Goal: Task Accomplishment & Management: Use online tool/utility

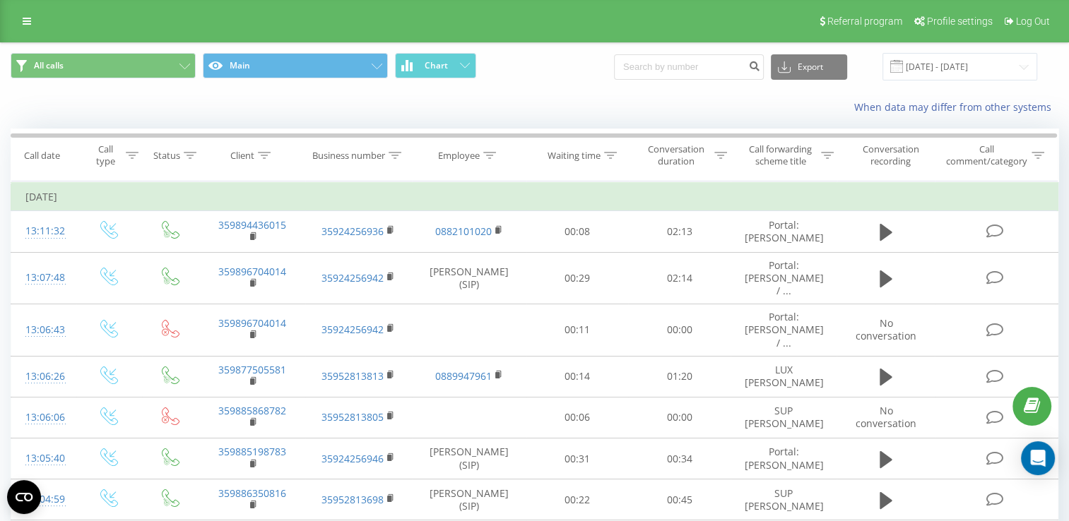
click at [0, 0] on input "text" at bounding box center [0, 0] width 0 height 0
type input "luximmobg_veleva"
click at [0, 0] on button "Login" at bounding box center [0, 0] width 0 height 0
click at [0, 0] on div "Offline Online Offline: 1 hour Offline: all day Offline" at bounding box center [0, 0] width 0 height 0
click at [0, 0] on span "Online" at bounding box center [0, 0] width 0 height 0
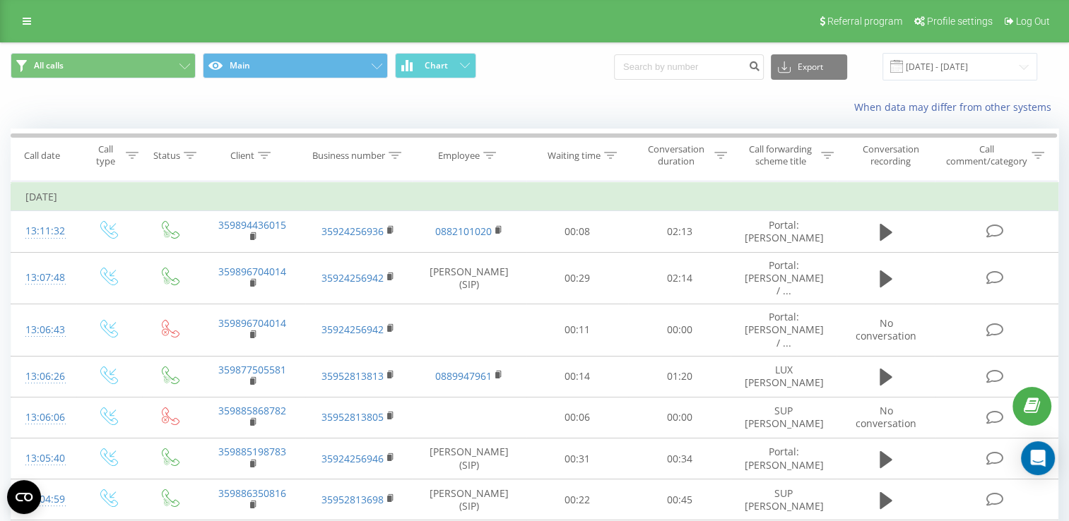
click at [0, 0] on icon at bounding box center [0, 0] width 0 height 0
click at [947, 59] on input "[DATE] - [DATE]" at bounding box center [959, 67] width 155 height 28
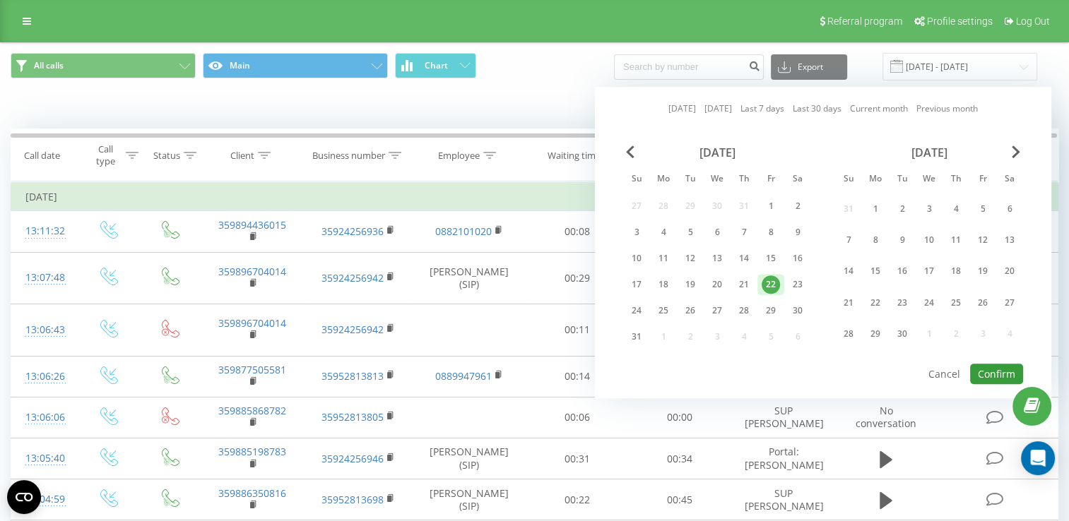
click at [996, 364] on button "Confirm" at bounding box center [996, 374] width 53 height 20
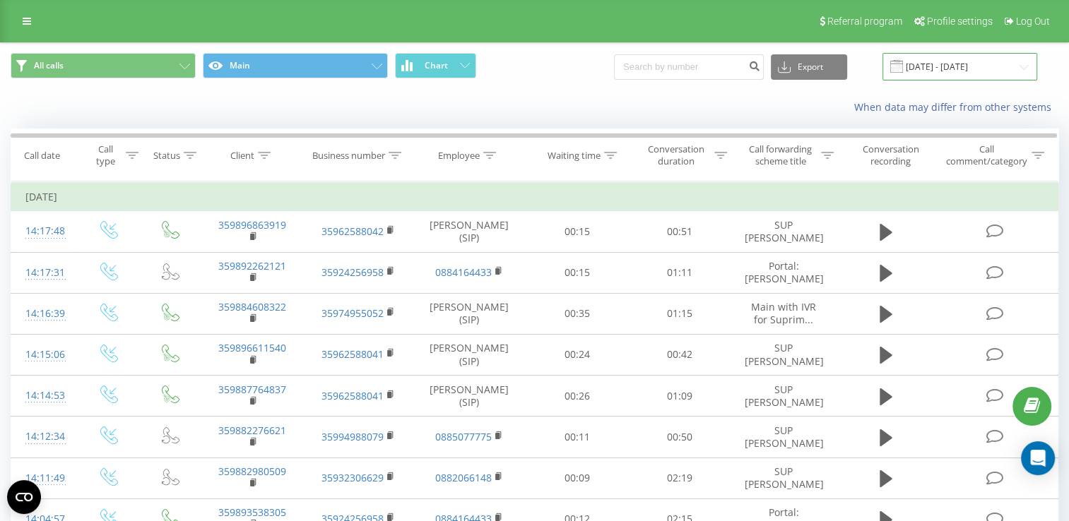
click at [939, 64] on input "[DATE] - [DATE]" at bounding box center [959, 67] width 155 height 28
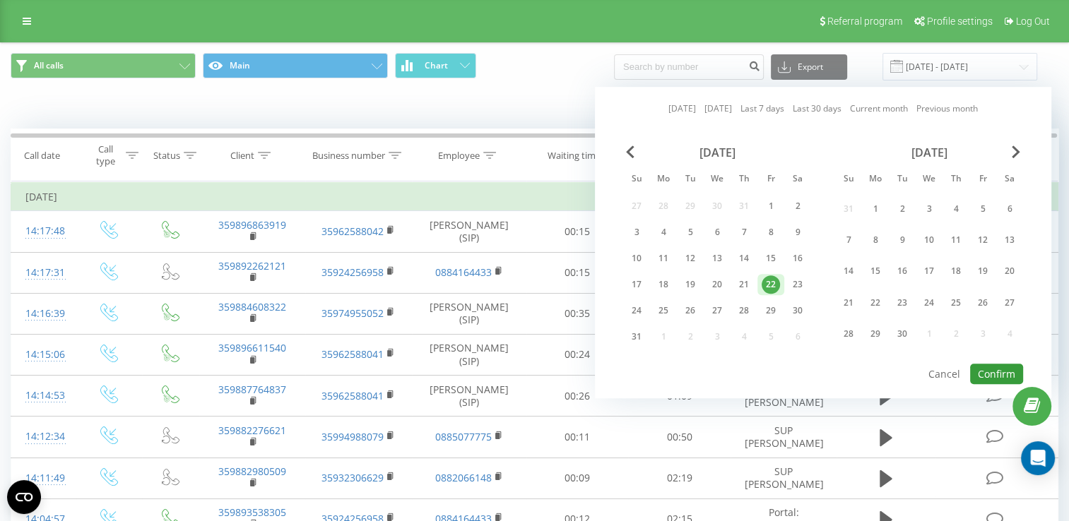
click at [1004, 372] on button "Confirm" at bounding box center [996, 374] width 53 height 20
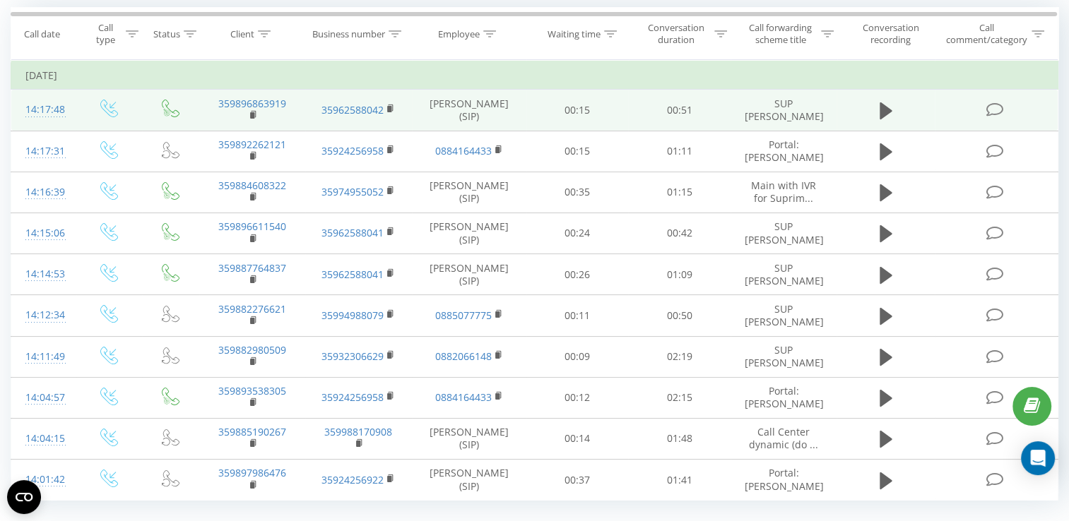
scroll to position [141, 0]
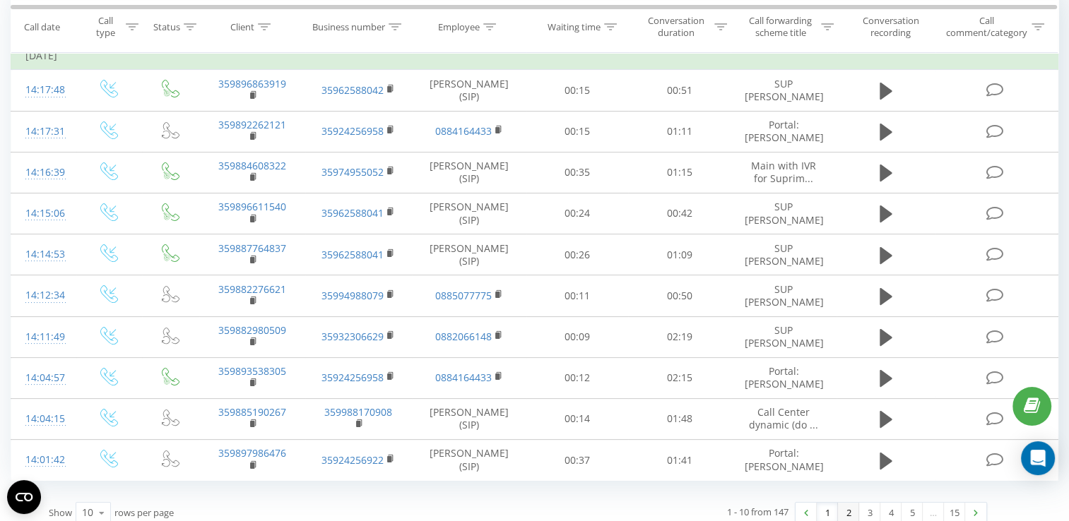
click at [843, 510] on link "2" at bounding box center [848, 513] width 21 height 20
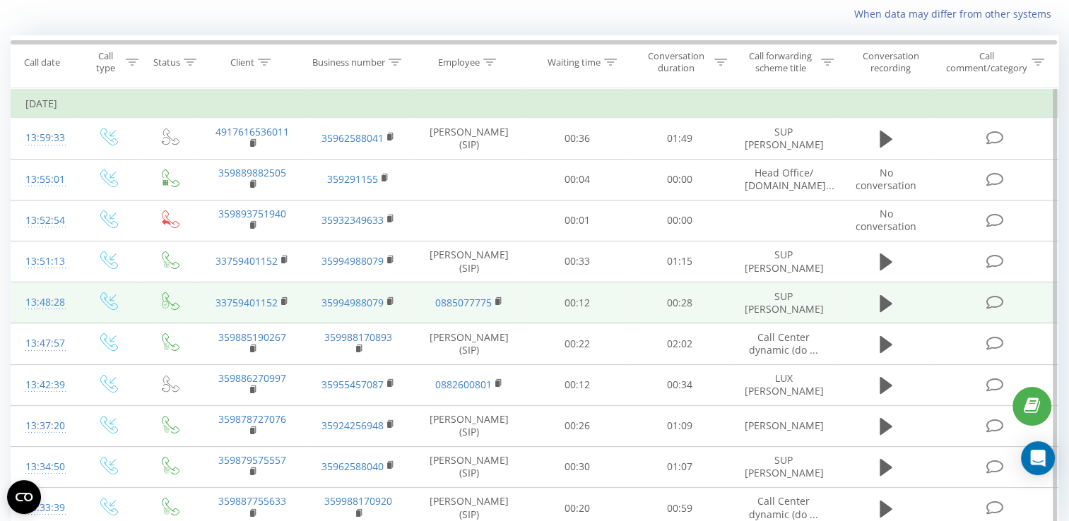
scroll to position [162, 0]
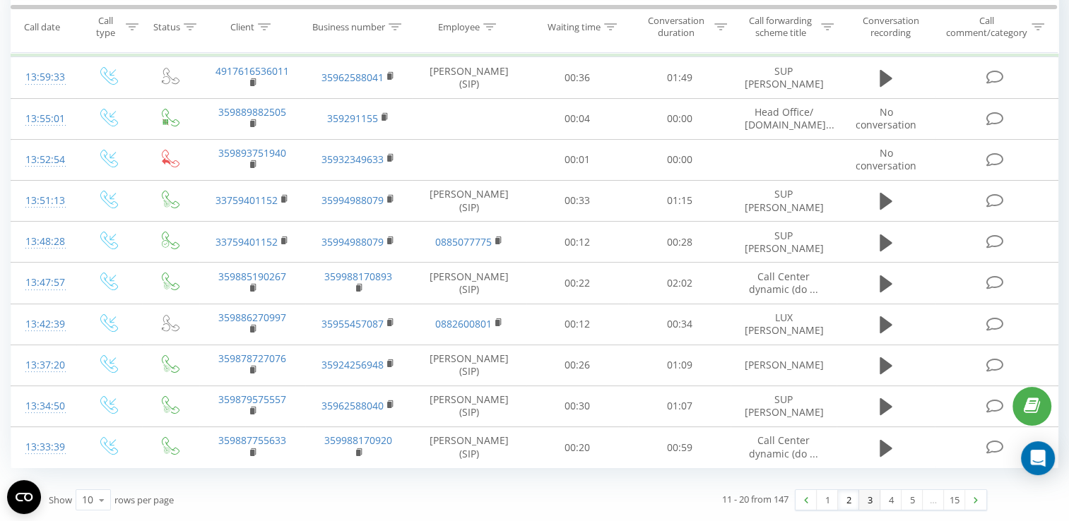
click at [867, 499] on link "3" at bounding box center [869, 500] width 21 height 20
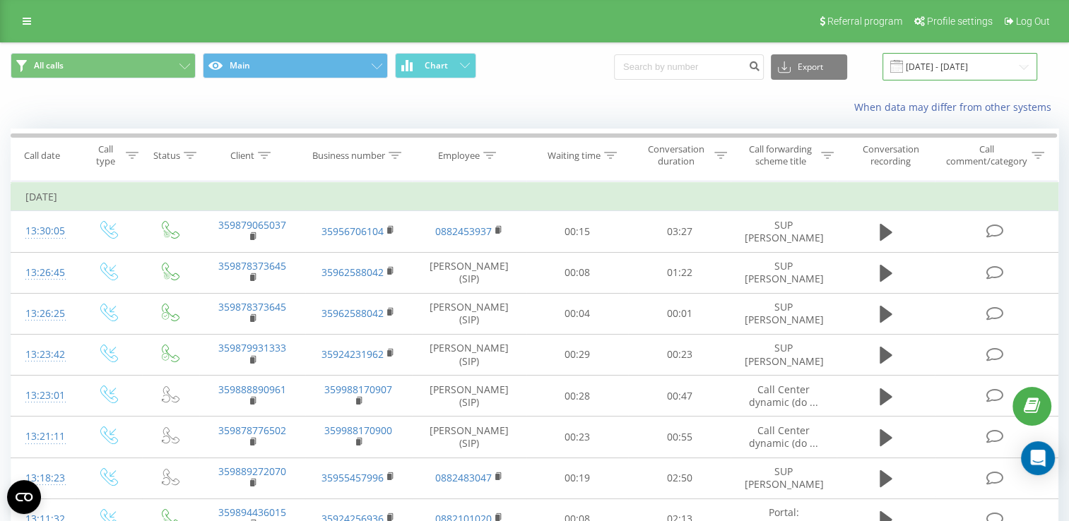
click at [934, 60] on input "[DATE] - [DATE]" at bounding box center [959, 67] width 155 height 28
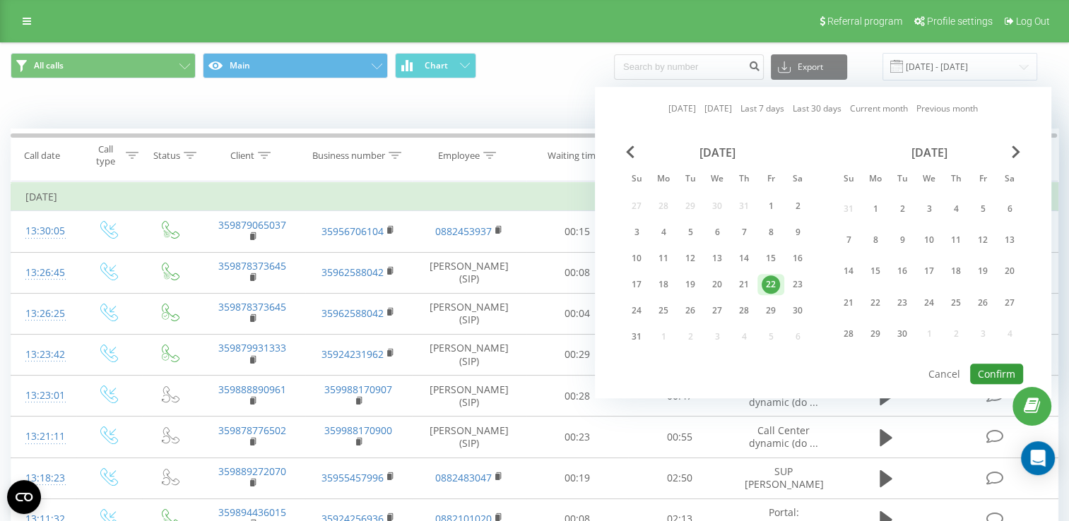
click at [1002, 370] on button "Confirm" at bounding box center [996, 374] width 53 height 20
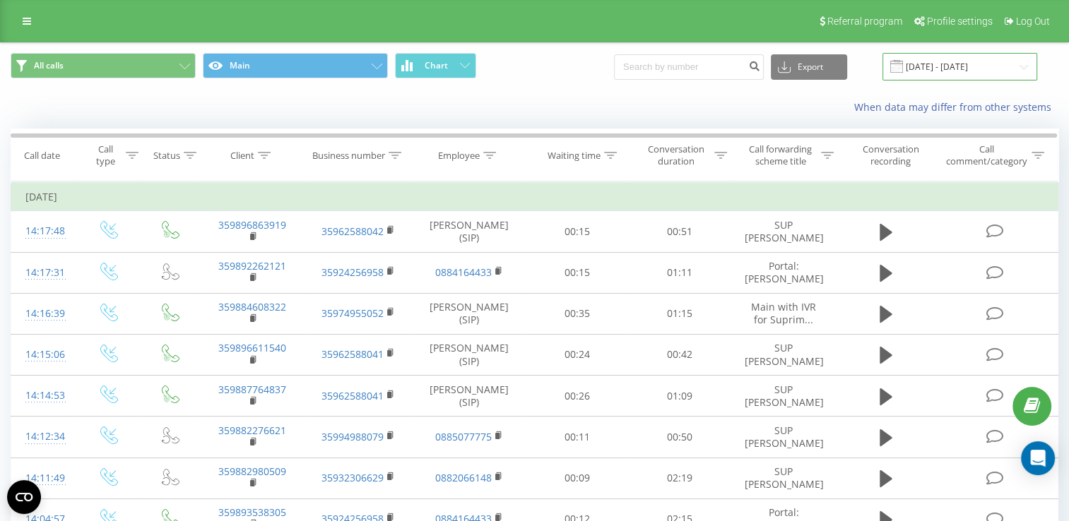
click at [935, 65] on input "[DATE] - [DATE]" at bounding box center [959, 67] width 155 height 28
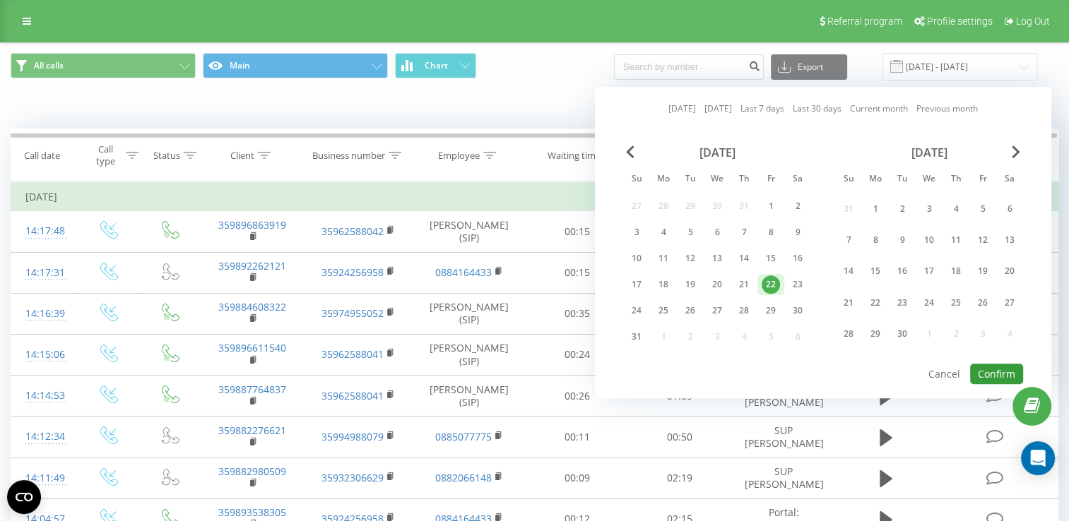
click at [989, 374] on button "Confirm" at bounding box center [996, 374] width 53 height 20
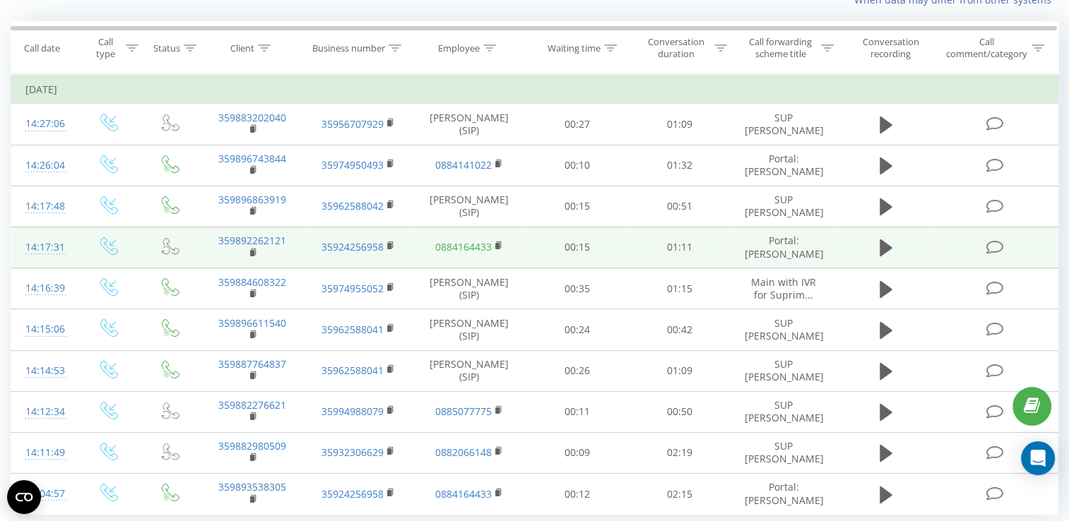
scroll to position [141, 0]
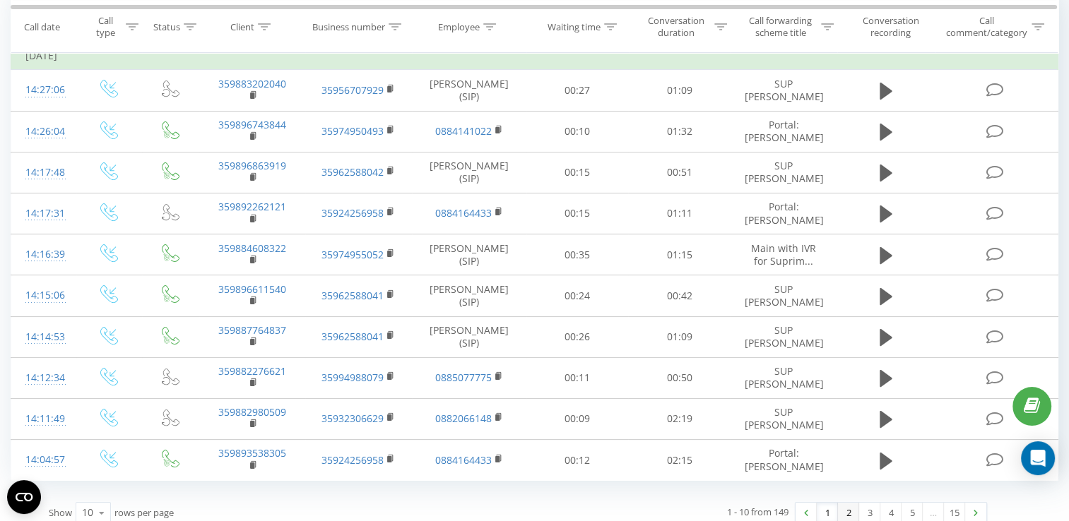
click at [842, 511] on link "2" at bounding box center [848, 513] width 21 height 20
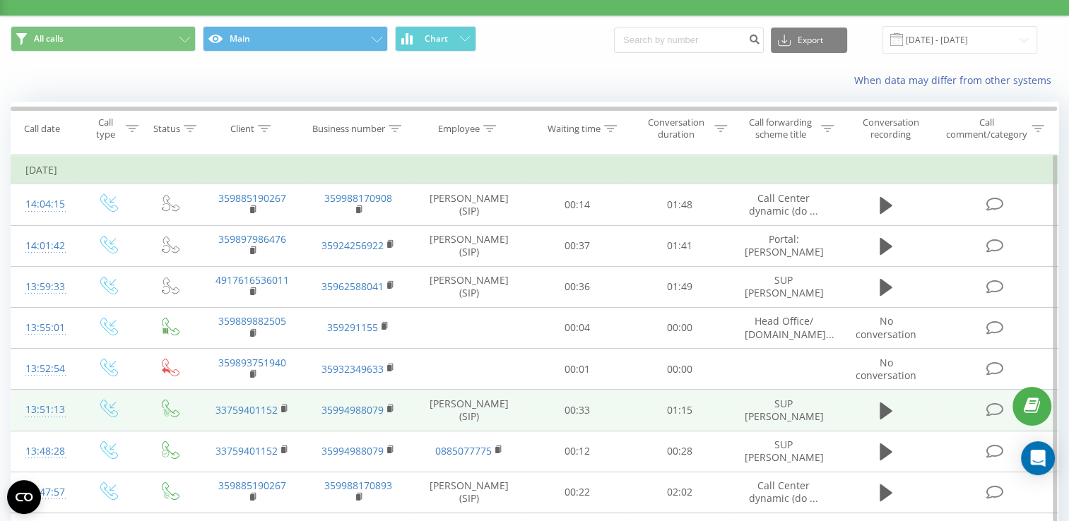
scroll to position [21, 0]
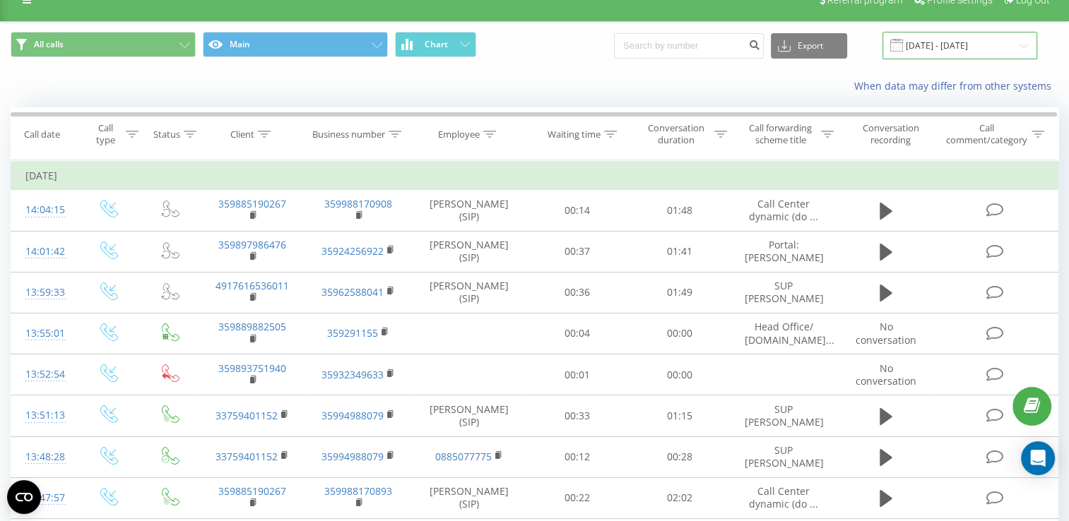
click at [968, 47] on input "[DATE] - [DATE]" at bounding box center [959, 46] width 155 height 28
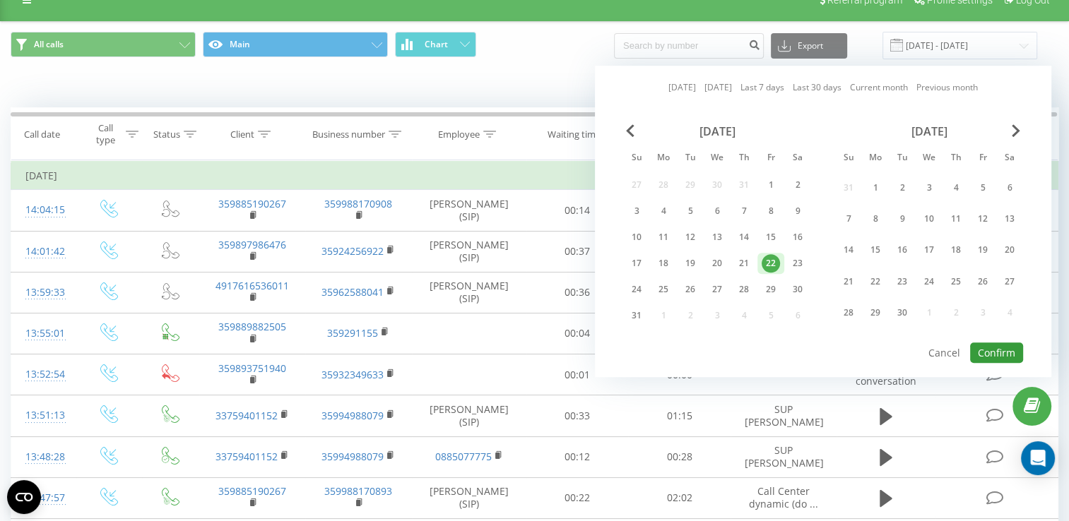
click at [996, 344] on button "Confirm" at bounding box center [996, 353] width 53 height 20
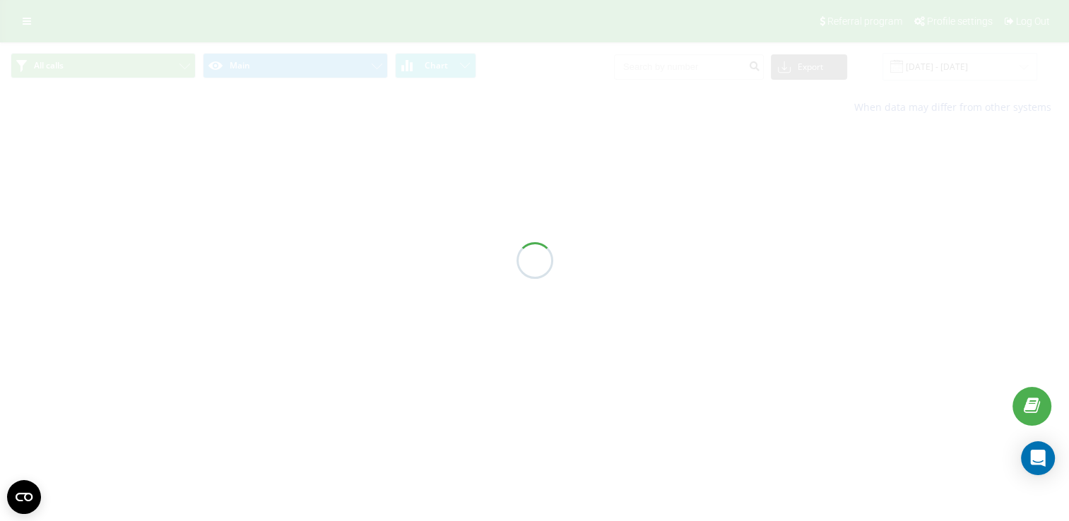
scroll to position [0, 0]
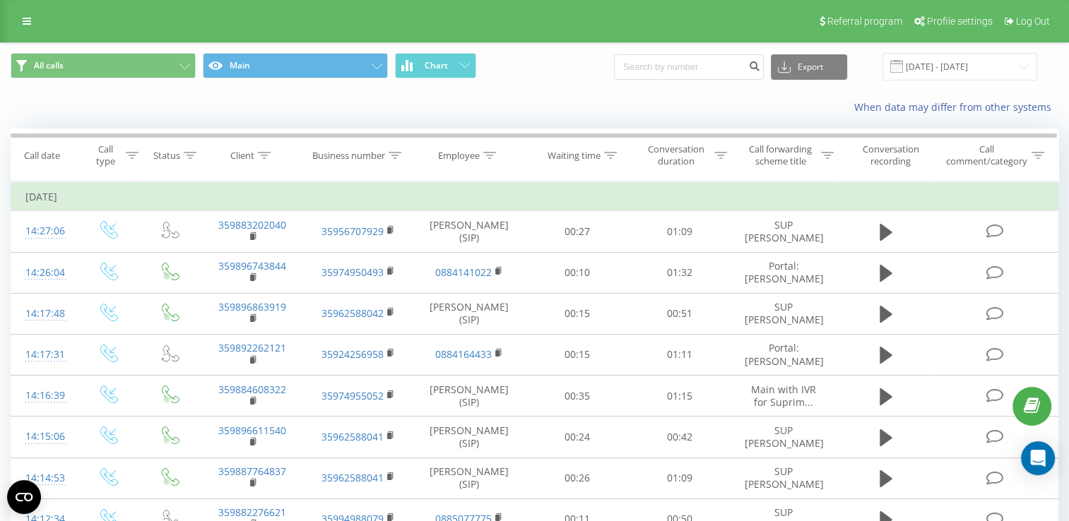
click at [0, 0] on icon at bounding box center [0, 0] width 0 height 0
click at [933, 63] on input "[DATE] - [DATE]" at bounding box center [959, 67] width 155 height 28
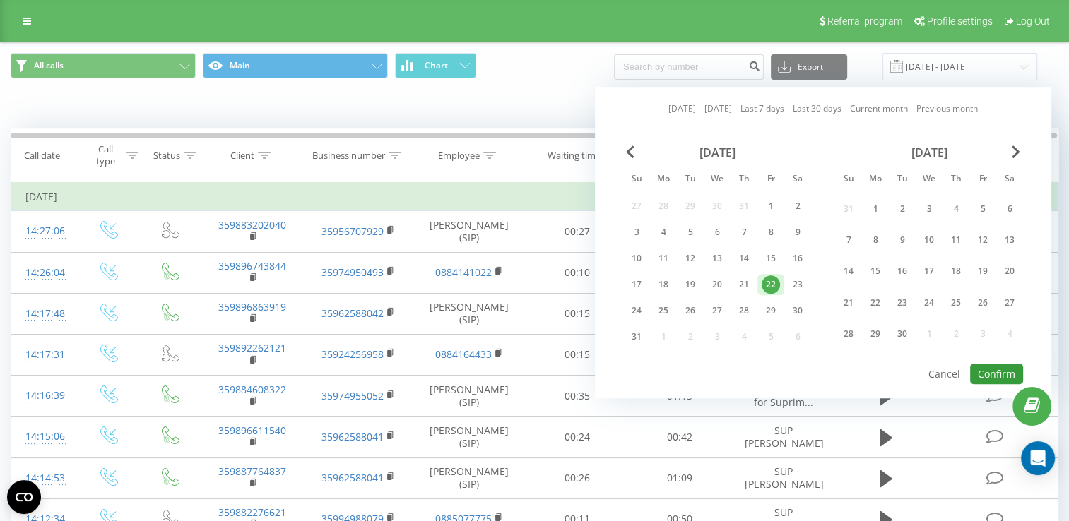
click at [990, 364] on button "Confirm" at bounding box center [996, 374] width 53 height 20
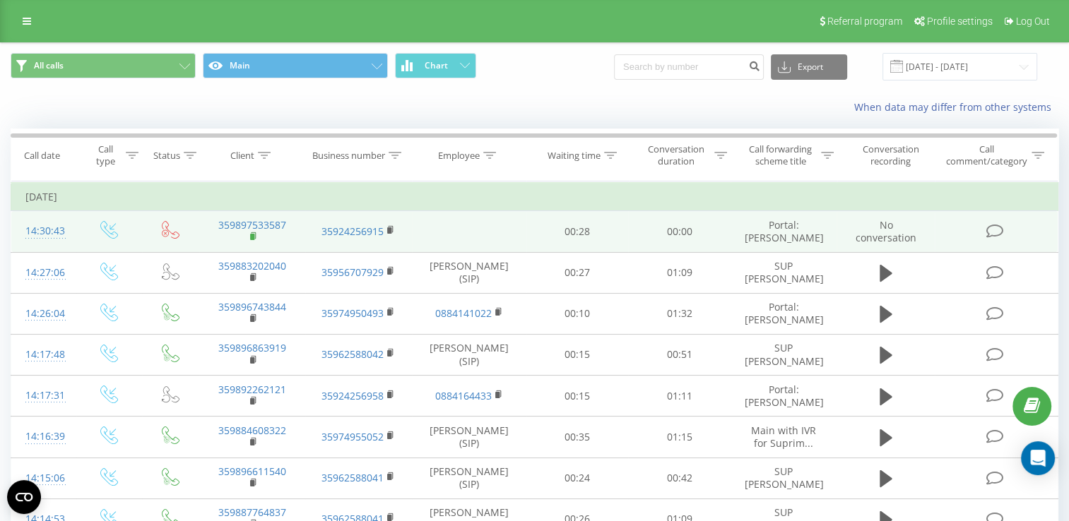
click at [251, 235] on rect at bounding box center [252, 237] width 4 height 6
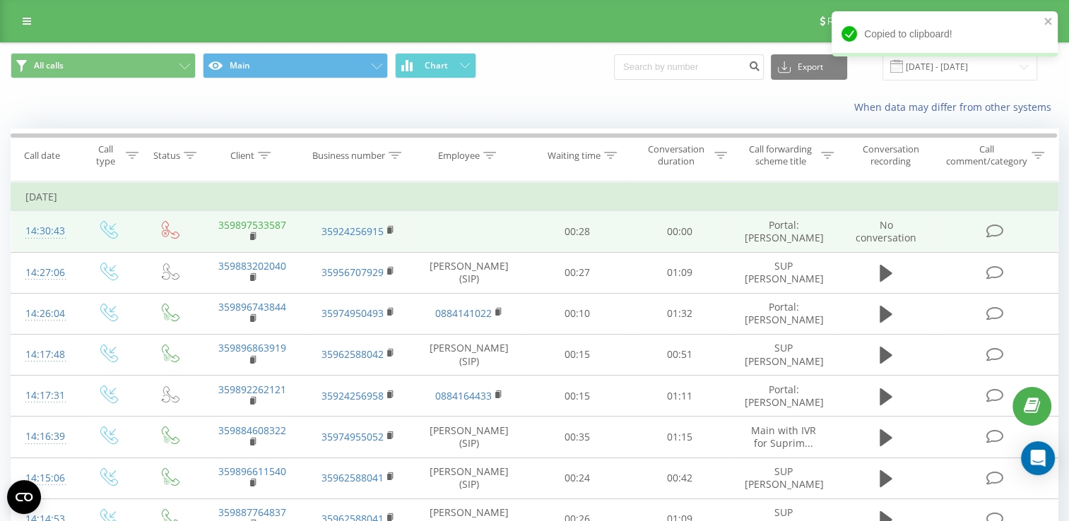
click at [254, 221] on link "359897533587" at bounding box center [252, 224] width 68 height 13
type input "359897533587"
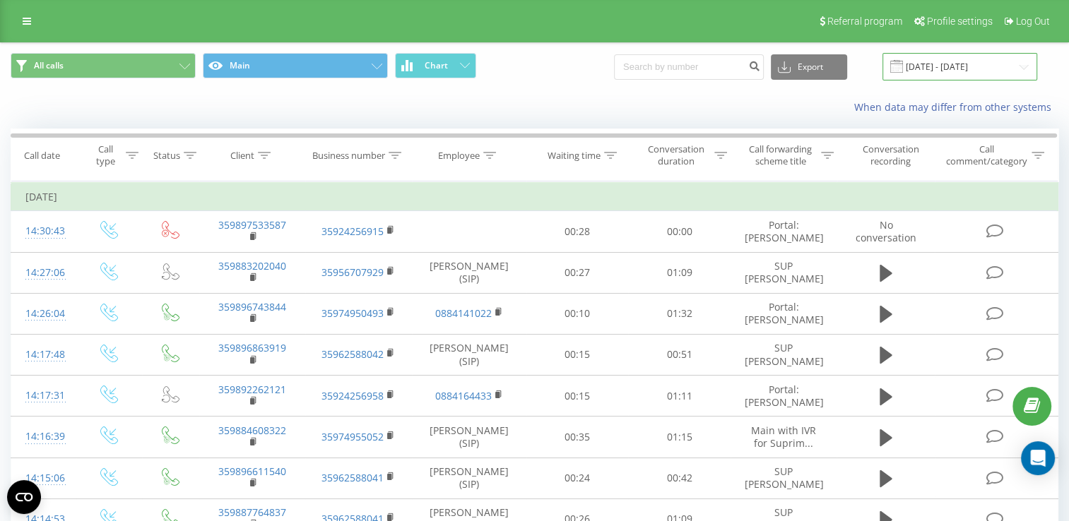
click at [933, 60] on input "[DATE] - [DATE]" at bounding box center [959, 67] width 155 height 28
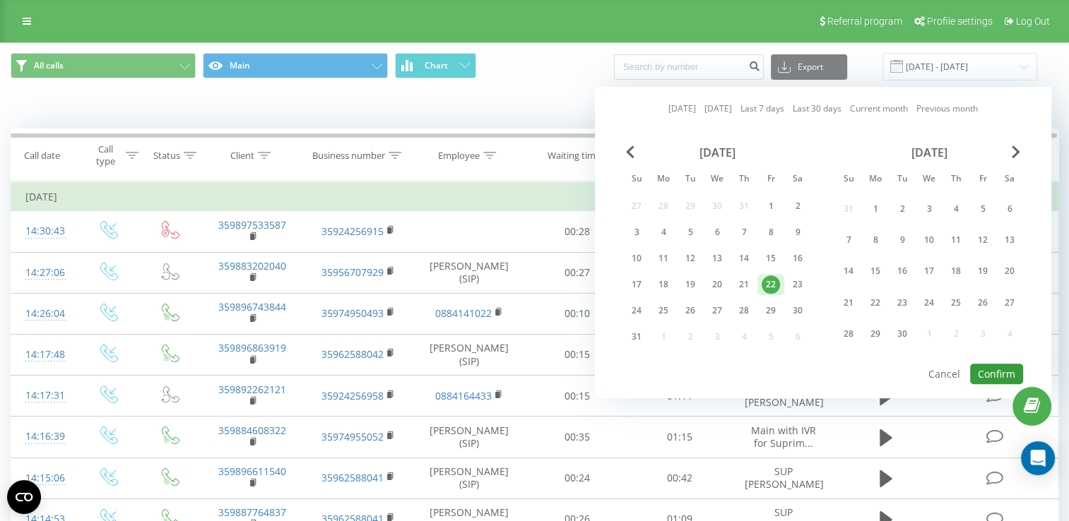
click at [998, 371] on button "Confirm" at bounding box center [996, 374] width 53 height 20
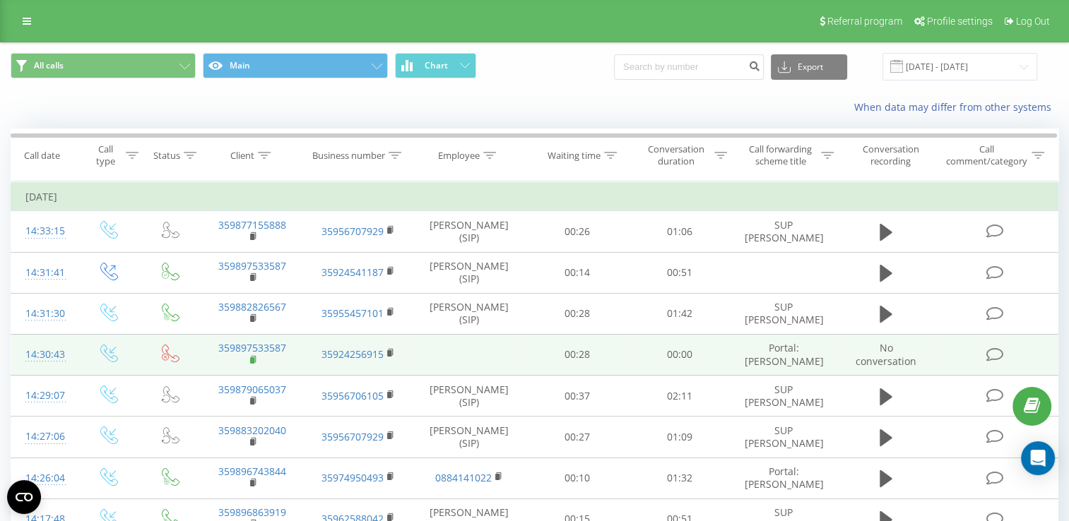
click at [251, 357] on rect at bounding box center [252, 360] width 4 height 6
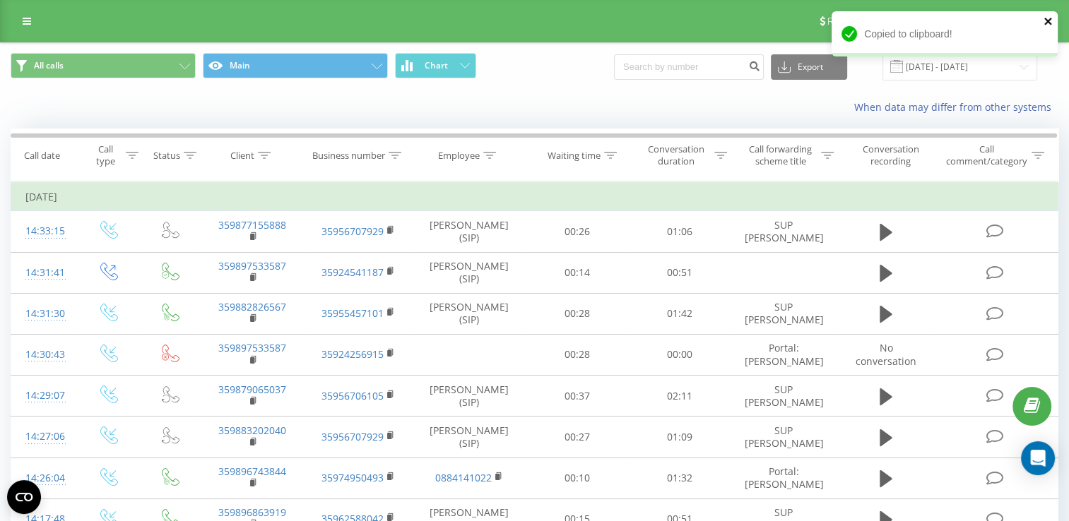
click at [1045, 20] on icon "close" at bounding box center [1047, 21] width 7 height 7
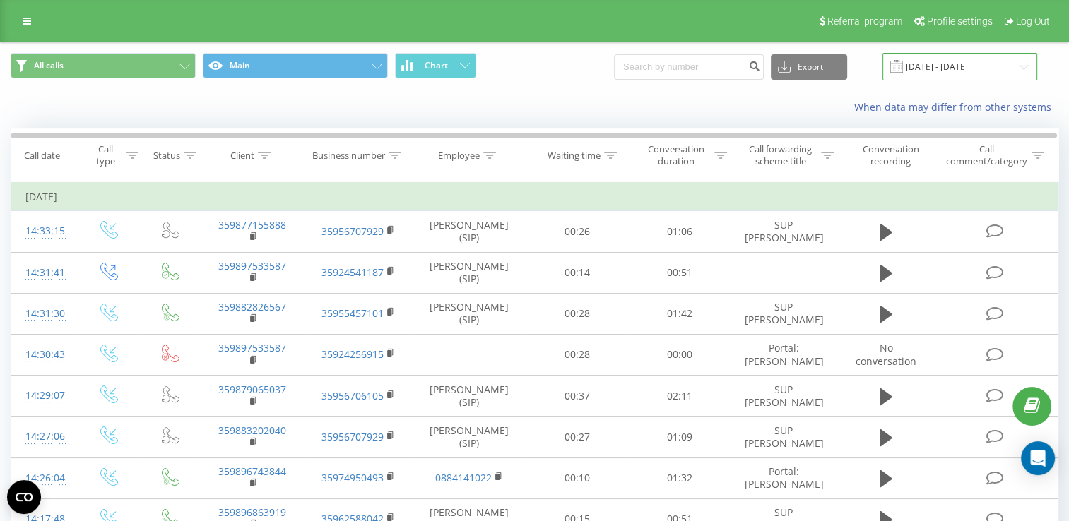
click at [946, 66] on input "[DATE] - [DATE]" at bounding box center [959, 67] width 155 height 28
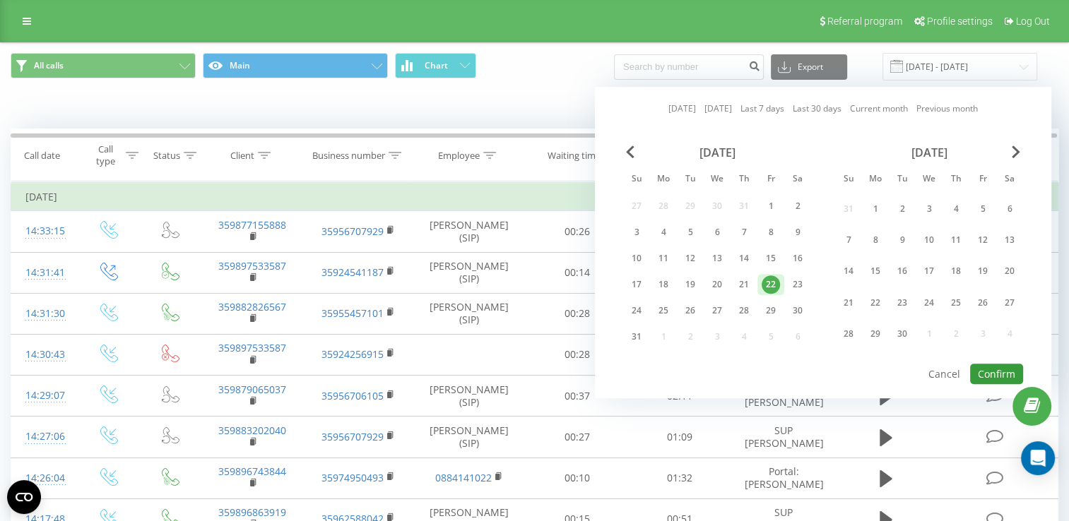
click at [997, 372] on button "Confirm" at bounding box center [996, 374] width 53 height 20
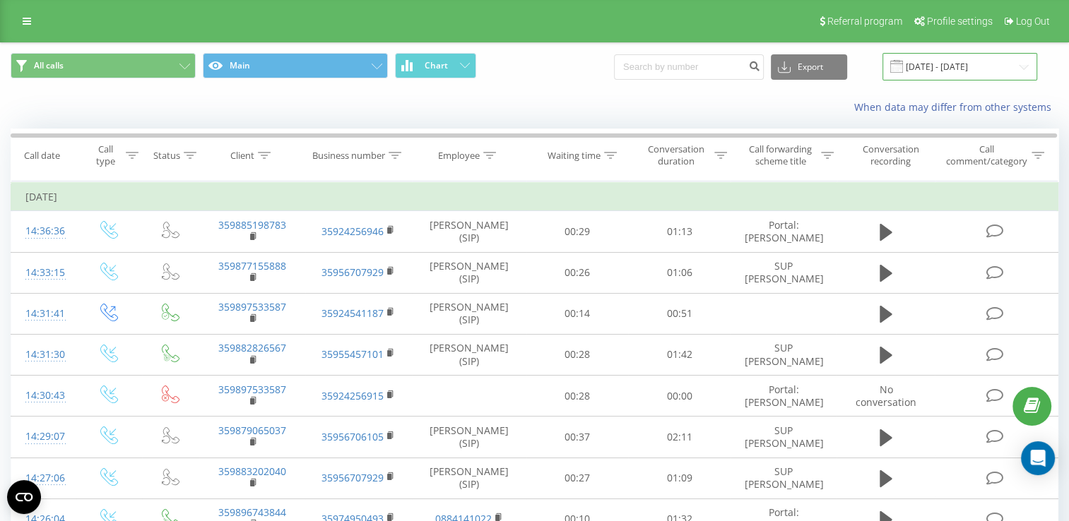
click at [932, 67] on input "[DATE] - [DATE]" at bounding box center [959, 67] width 155 height 28
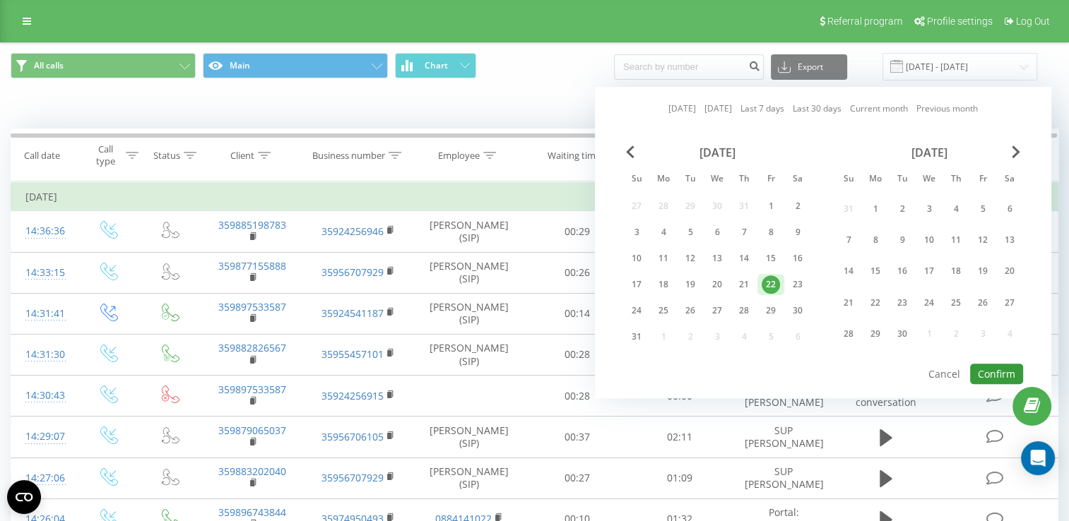
click at [1007, 380] on button "Confirm" at bounding box center [996, 374] width 53 height 20
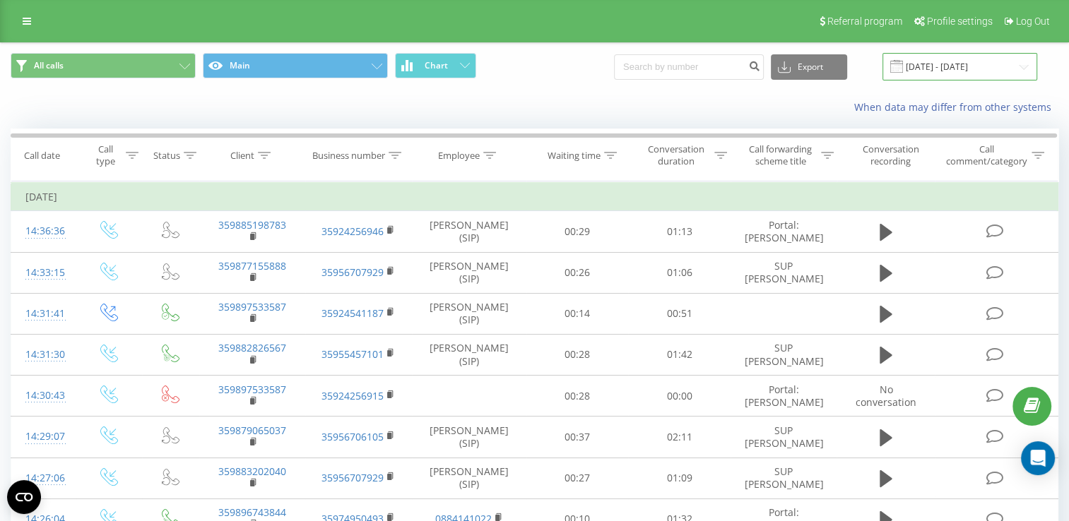
click at [953, 61] on input "[DATE] - [DATE]" at bounding box center [959, 67] width 155 height 28
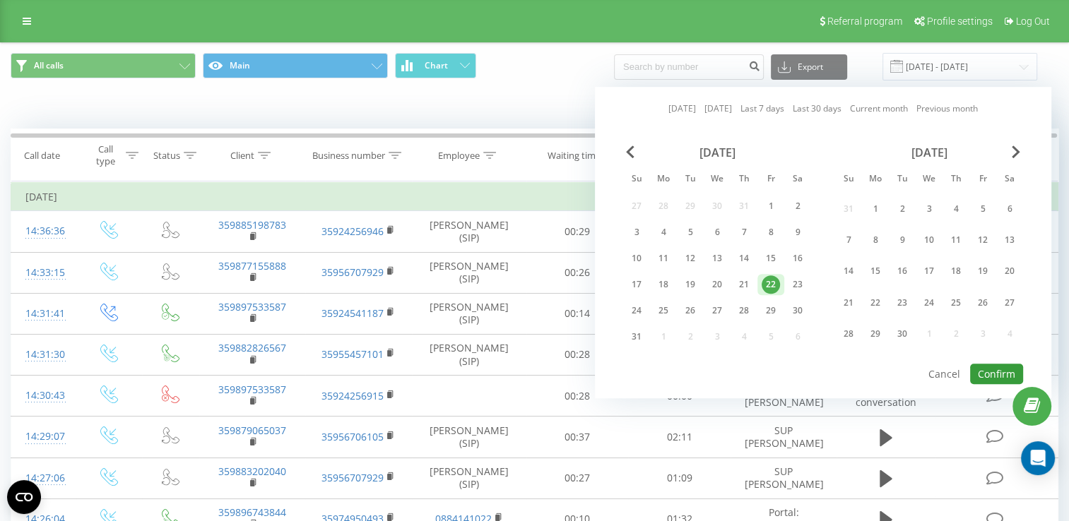
click at [1005, 364] on button "Confirm" at bounding box center [996, 374] width 53 height 20
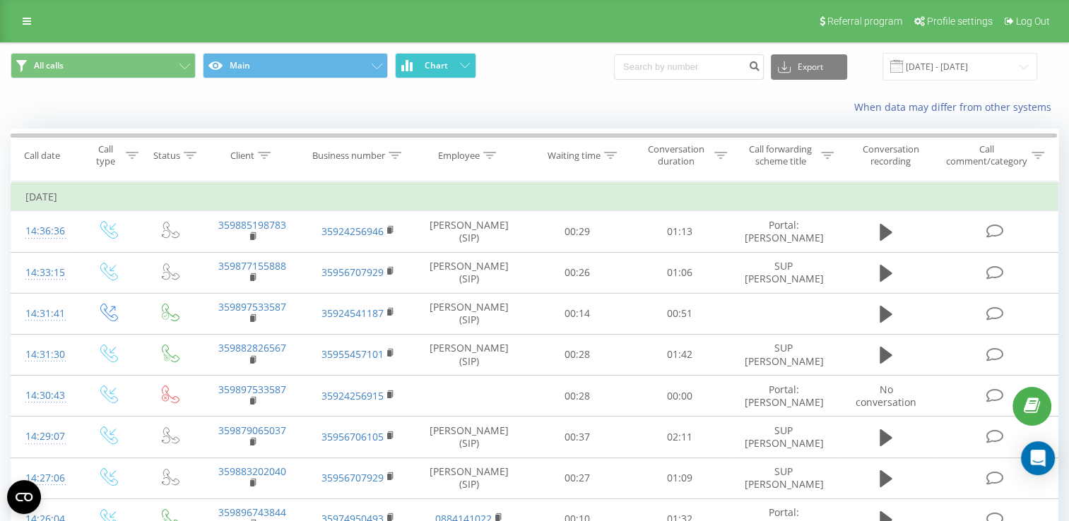
click at [425, 61] on span "Chart" at bounding box center [436, 66] width 23 height 10
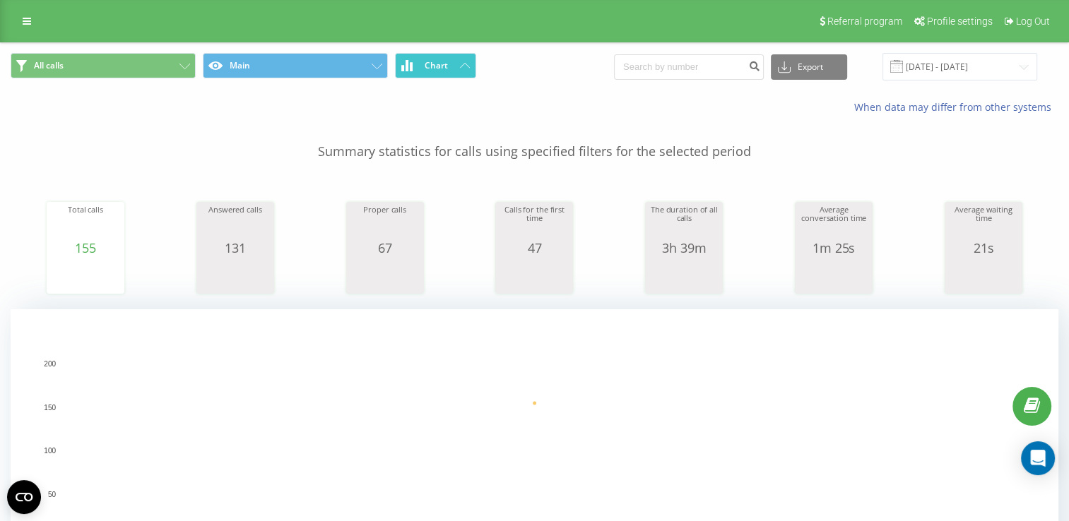
click at [425, 61] on span "Chart" at bounding box center [436, 66] width 23 height 10
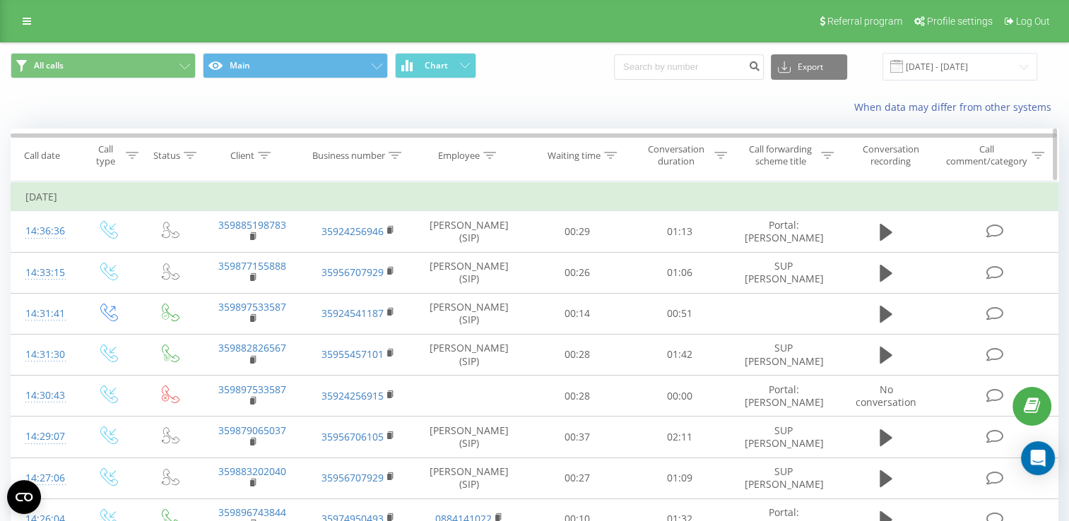
click at [457, 153] on div "Employee" at bounding box center [459, 156] width 42 height 12
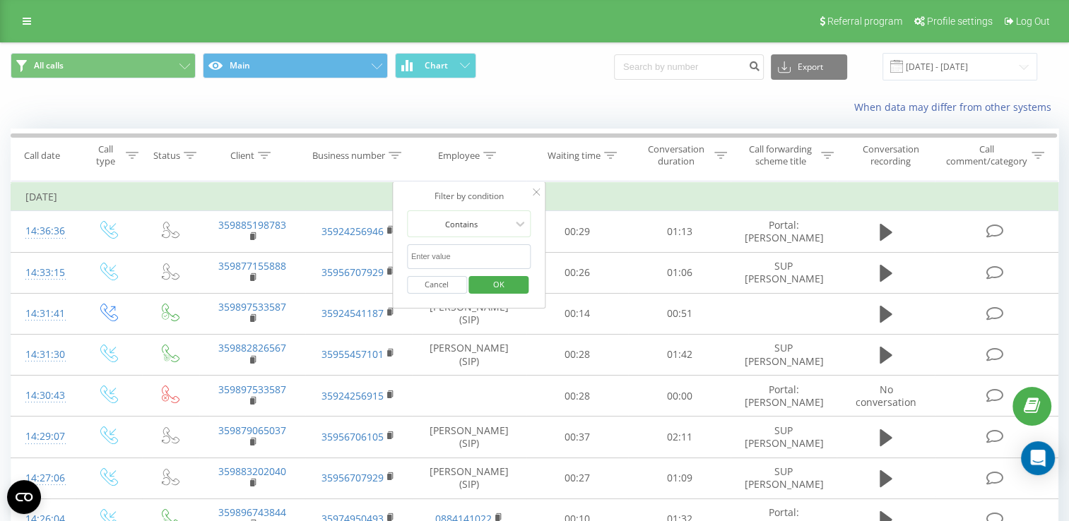
click at [445, 257] on input "text" at bounding box center [469, 256] width 124 height 25
type input "Стела"
click at [509, 284] on span "OK" at bounding box center [499, 284] width 40 height 22
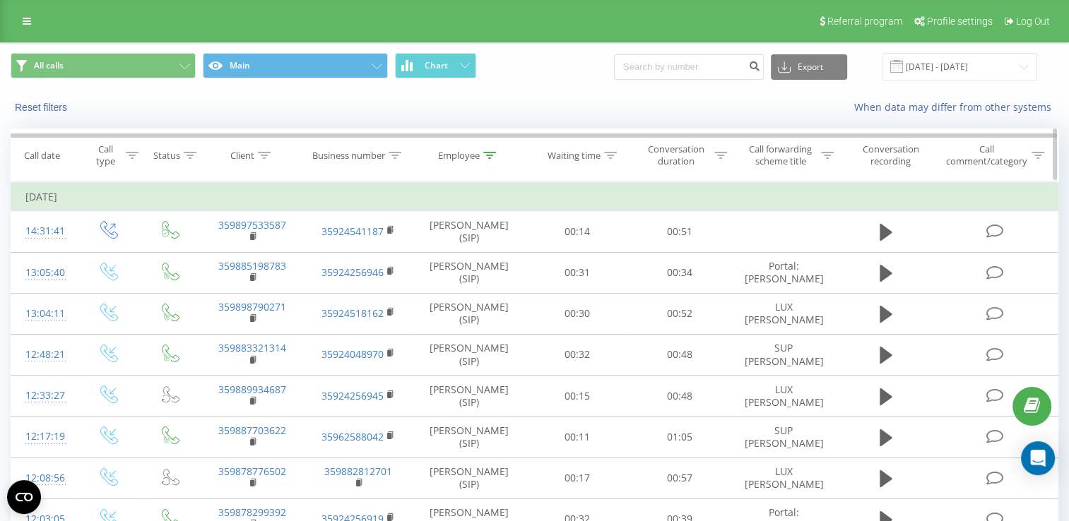
click at [468, 157] on div "Employee" at bounding box center [459, 156] width 42 height 12
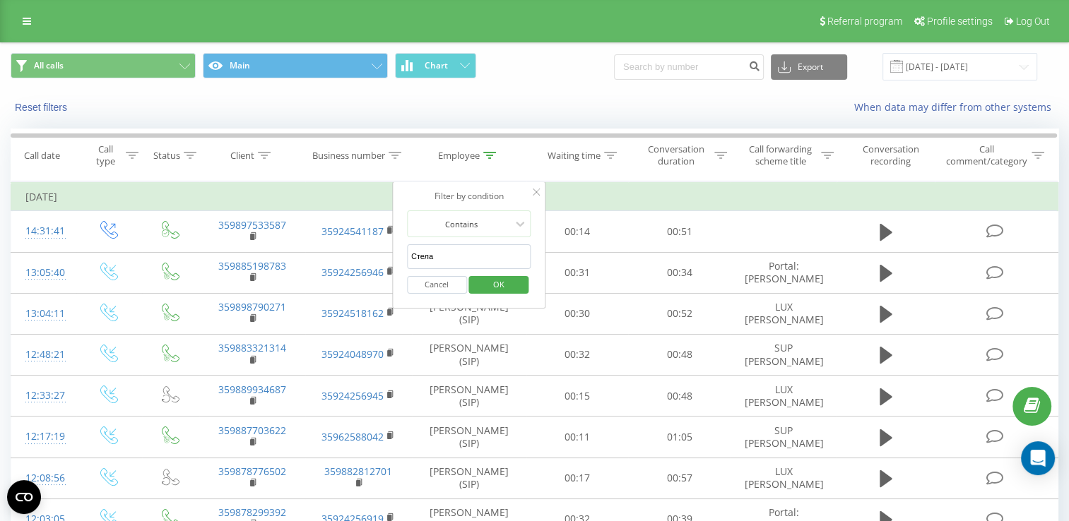
drag, startPoint x: 449, startPoint y: 251, endPoint x: 409, endPoint y: 260, distance: 41.3
click at [409, 260] on input "Стела" at bounding box center [469, 256] width 124 height 25
click at [437, 256] on input "text" at bounding box center [469, 256] width 124 height 25
type input "милена"
click at [501, 284] on span "OK" at bounding box center [499, 284] width 40 height 22
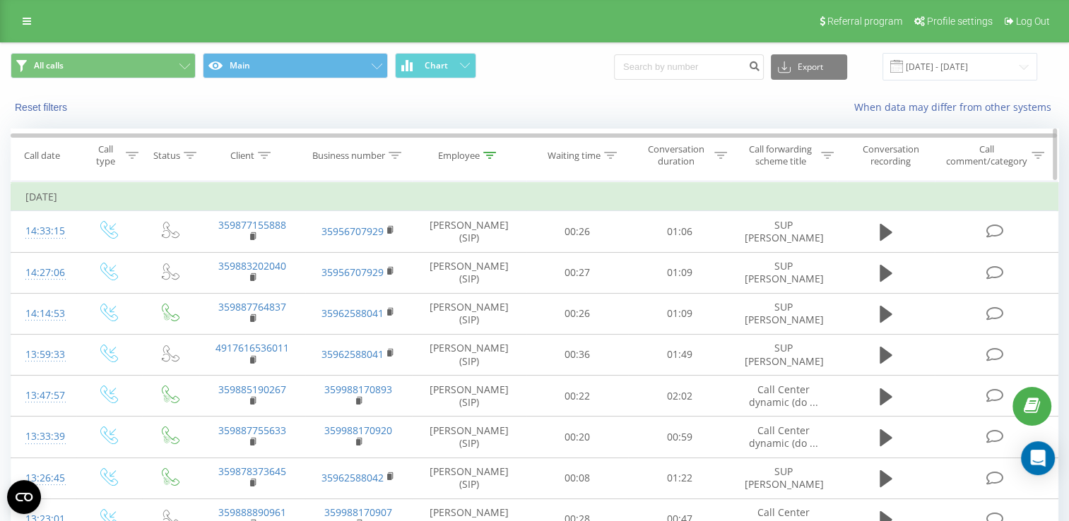
click at [480, 157] on div "Employee" at bounding box center [459, 156] width 42 height 12
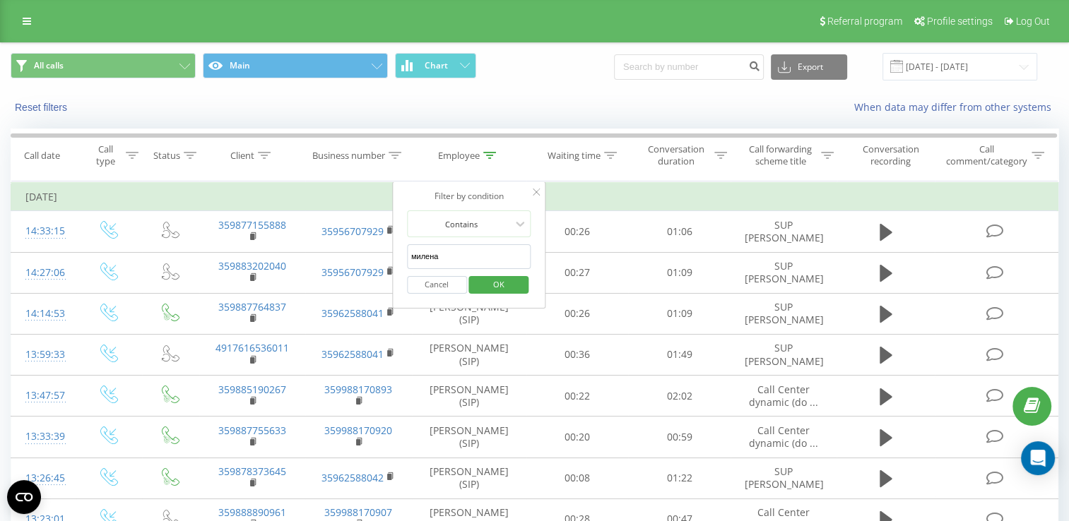
drag, startPoint x: 441, startPoint y: 255, endPoint x: 395, endPoint y: 256, distance: 46.6
click at [396, 256] on div "Filter by condition Contains милена Cancel OK" at bounding box center [469, 245] width 154 height 127
click at [444, 253] on input "text" at bounding box center [469, 256] width 124 height 25
type input "[PERSON_NAME]"
click at [489, 284] on span "OK" at bounding box center [499, 284] width 40 height 22
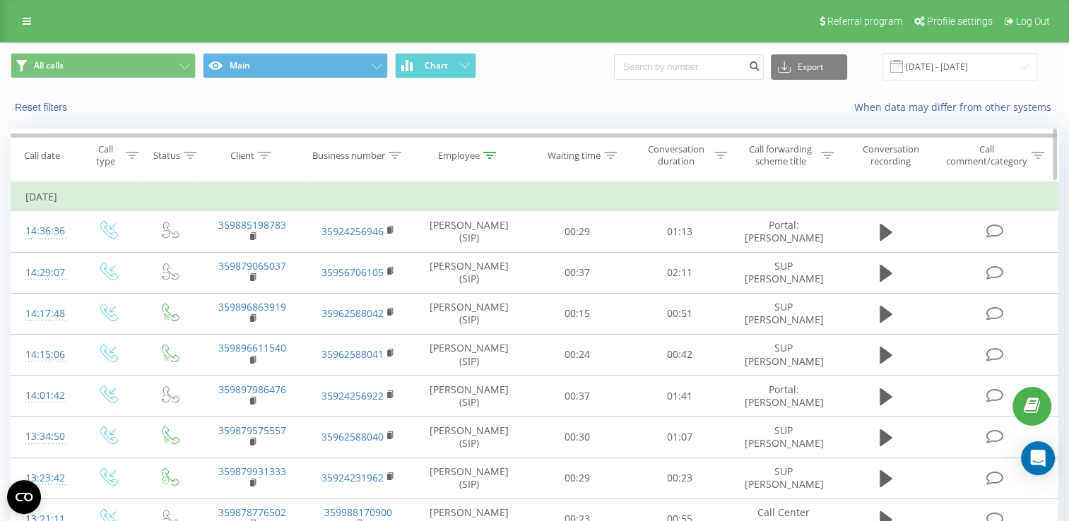
click at [482, 153] on div "Employee" at bounding box center [467, 156] width 58 height 12
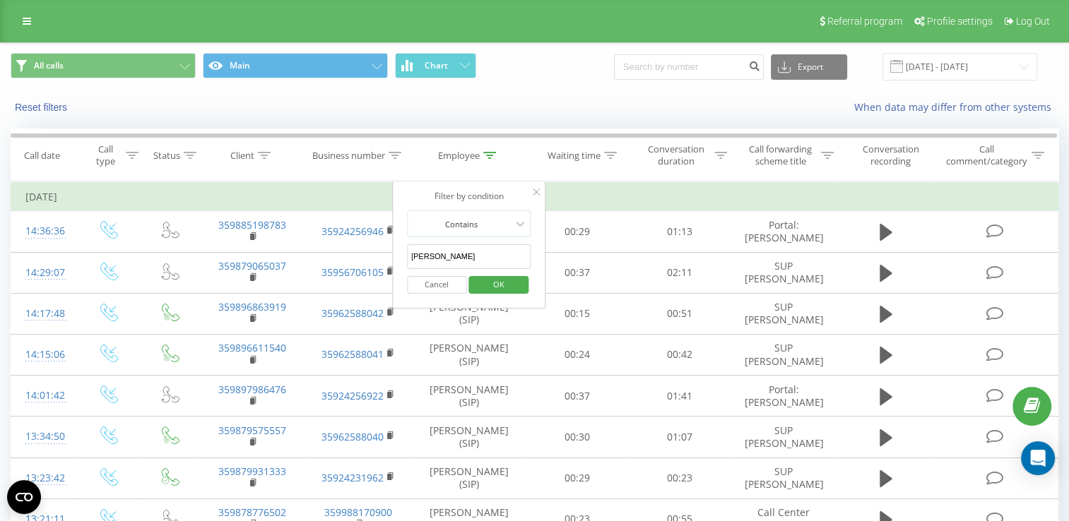
drag, startPoint x: 439, startPoint y: 256, endPoint x: 403, endPoint y: 259, distance: 36.1
click at [403, 259] on div "Filter by condition Contains [PERSON_NAME] OK" at bounding box center [469, 245] width 154 height 127
click at [517, 280] on span "OK" at bounding box center [499, 284] width 40 height 22
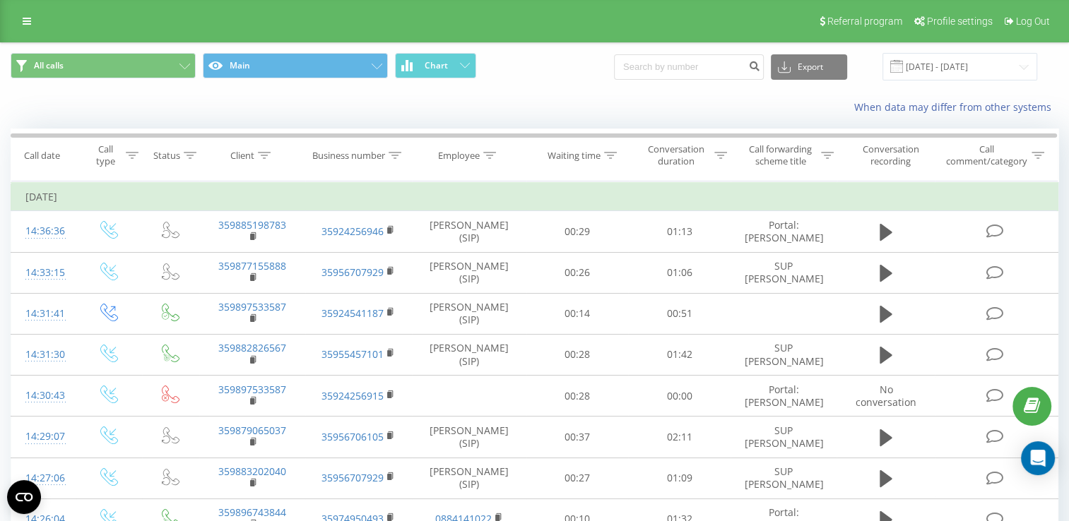
click at [0, 0] on button at bounding box center [0, 0] width 0 height 0
click at [0, 0] on span "359888013793" at bounding box center [0, 0] width 0 height 0
copy span "359888013793"
click at [971, 61] on input "[DATE] - [DATE]" at bounding box center [959, 67] width 155 height 28
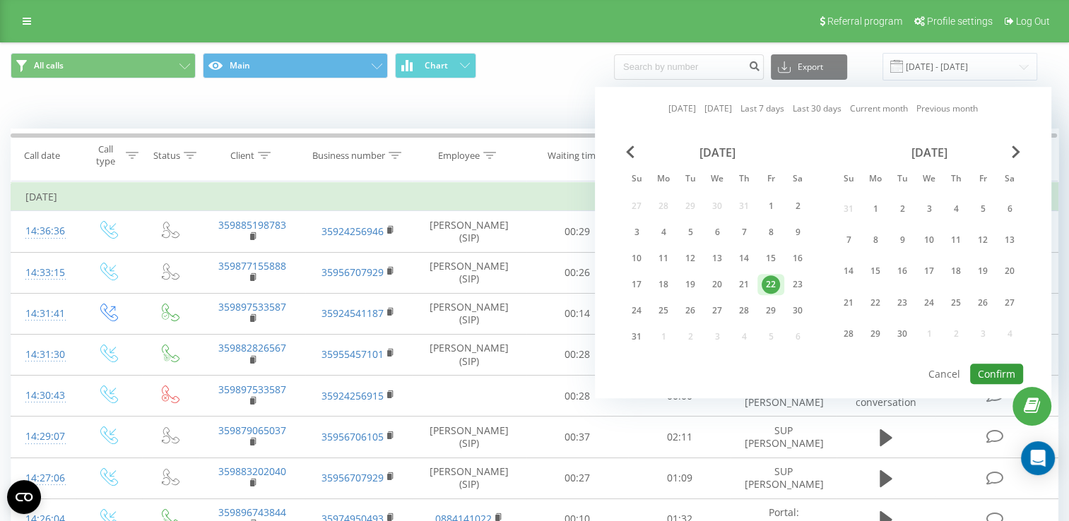
click at [1000, 366] on button "Confirm" at bounding box center [996, 374] width 53 height 20
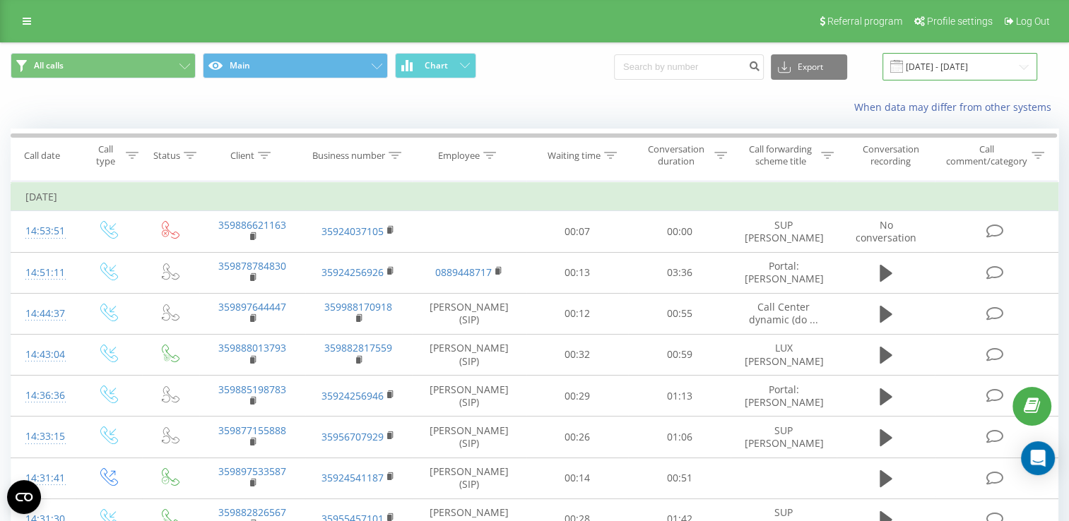
click at [978, 64] on input "[DATE] - [DATE]" at bounding box center [959, 67] width 155 height 28
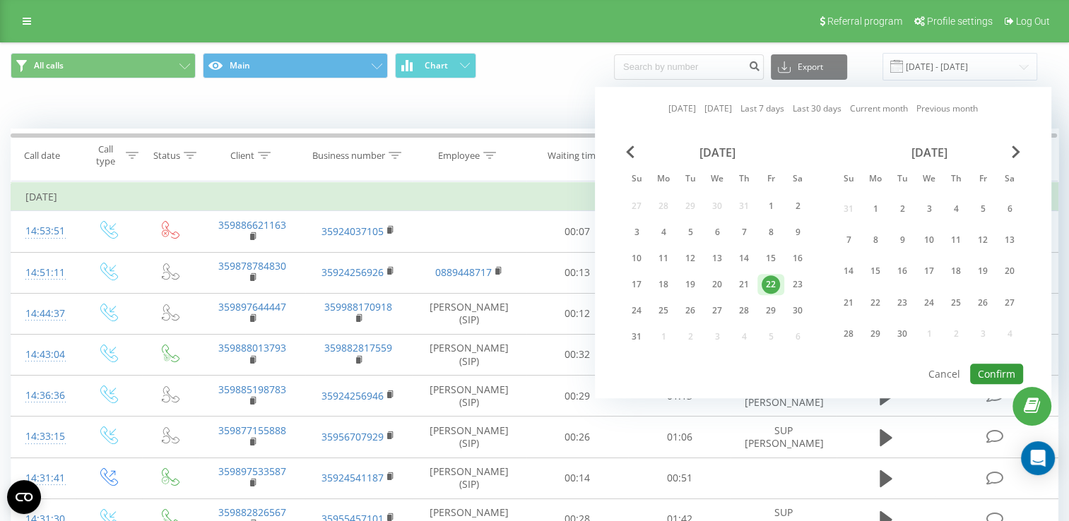
click at [986, 372] on button "Confirm" at bounding box center [996, 374] width 53 height 20
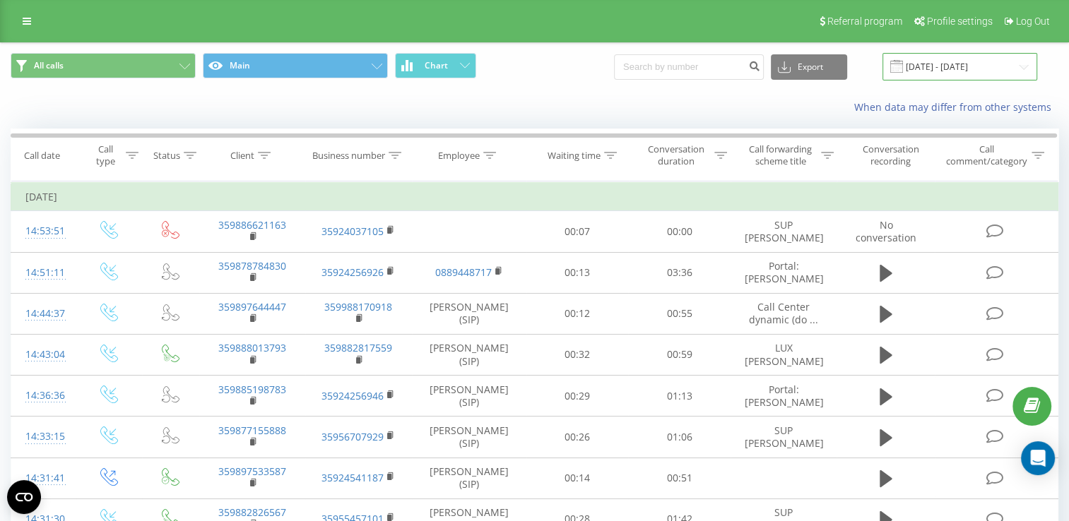
click at [943, 66] on input "[DATE] - [DATE]" at bounding box center [959, 67] width 155 height 28
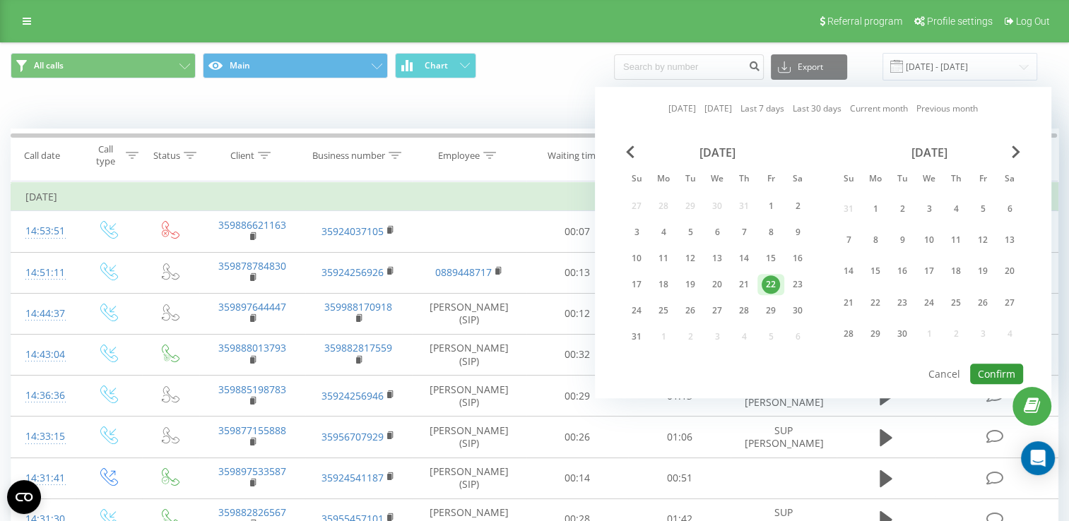
click at [985, 372] on button "Confirm" at bounding box center [996, 374] width 53 height 20
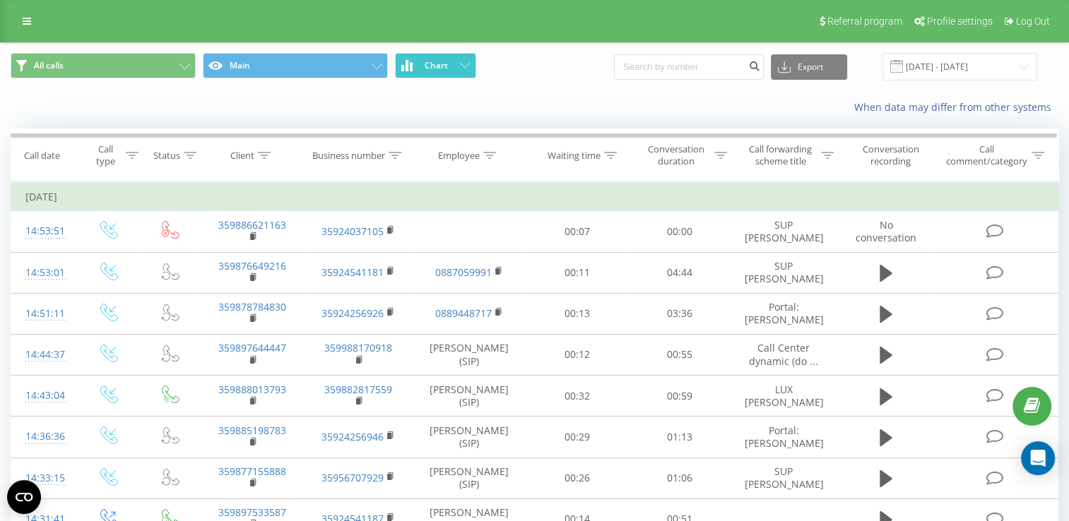
click at [427, 72] on button "Chart" at bounding box center [435, 65] width 81 height 25
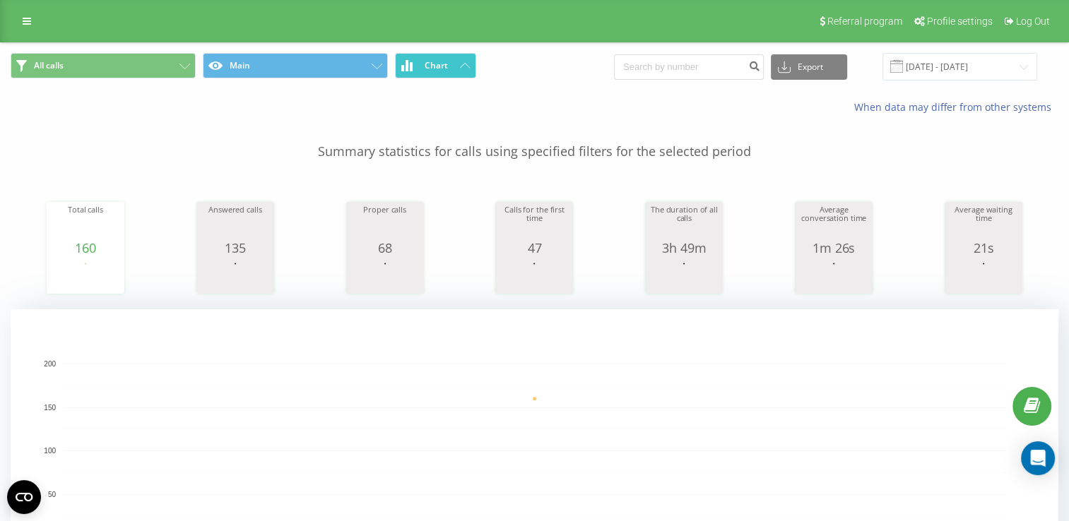
click at [427, 72] on button "Chart" at bounding box center [435, 65] width 81 height 25
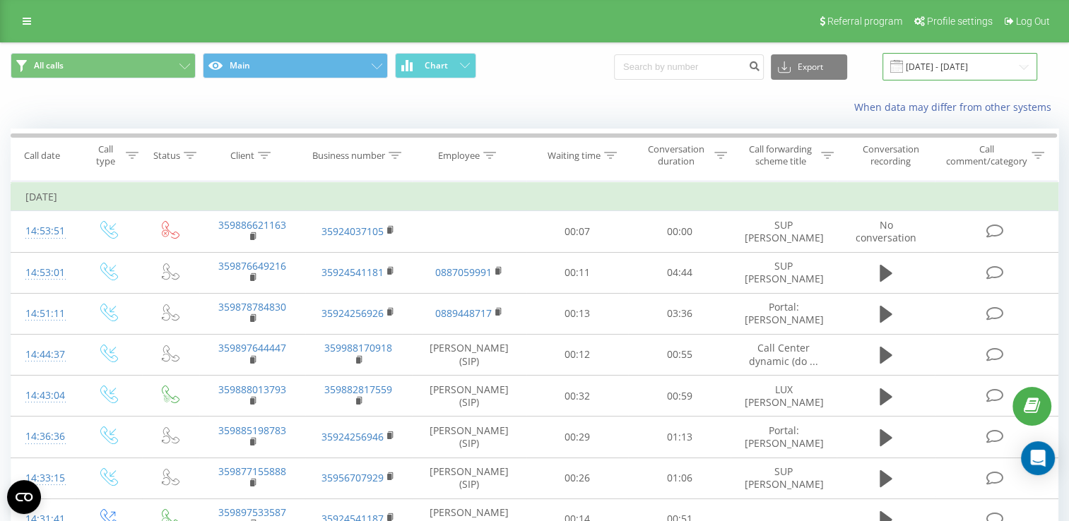
click at [947, 57] on input "[DATE] - [DATE]" at bounding box center [959, 67] width 155 height 28
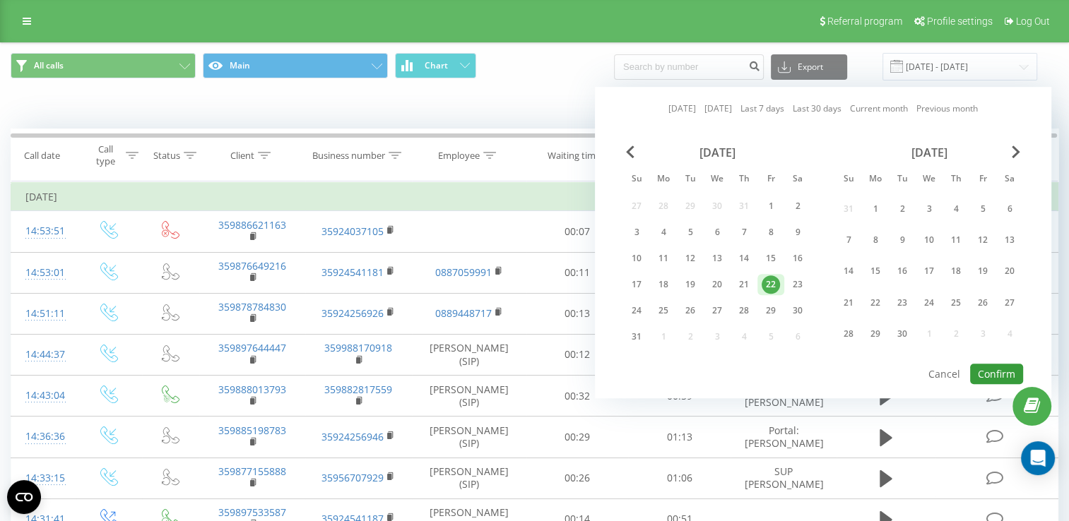
click at [977, 372] on button "Confirm" at bounding box center [996, 374] width 53 height 20
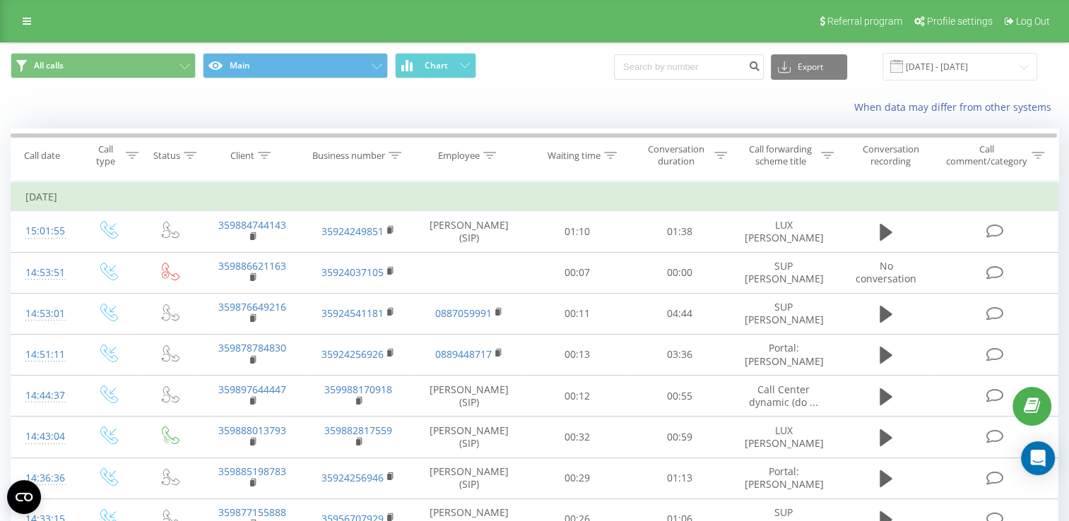
click at [0, 0] on button at bounding box center [0, 0] width 0 height 0
click at [0, 0] on span "359888832783" at bounding box center [0, 0] width 0 height 0
copy span "359888832783"
click at [953, 64] on input "[DATE] - [DATE]" at bounding box center [959, 67] width 155 height 28
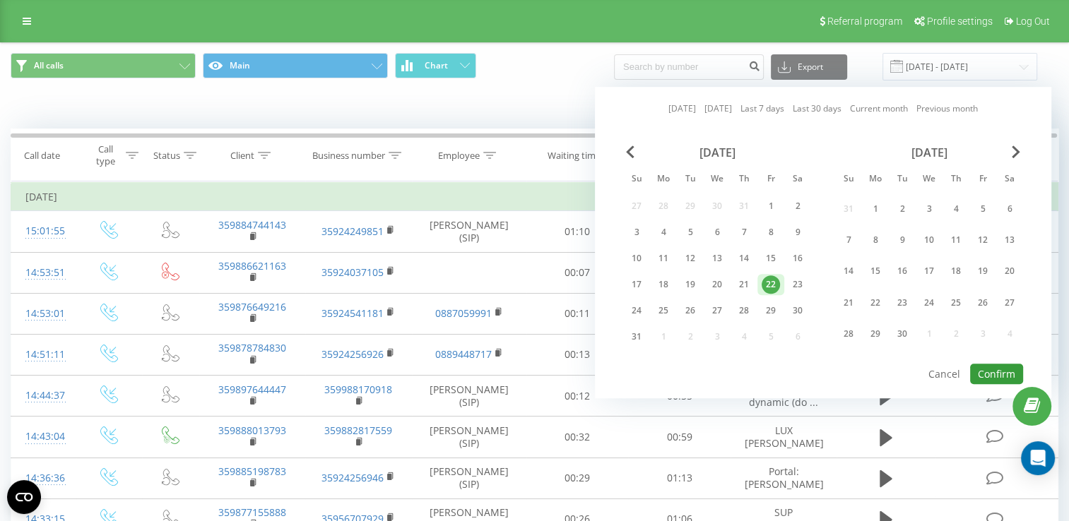
click at [990, 364] on button "Confirm" at bounding box center [996, 374] width 53 height 20
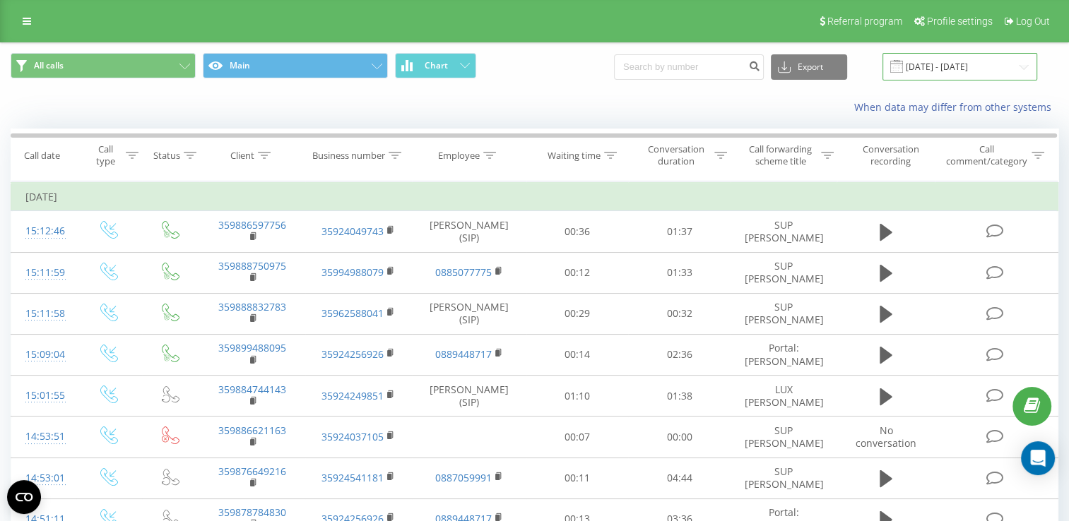
click at [930, 72] on input "[DATE] - [DATE]" at bounding box center [959, 67] width 155 height 28
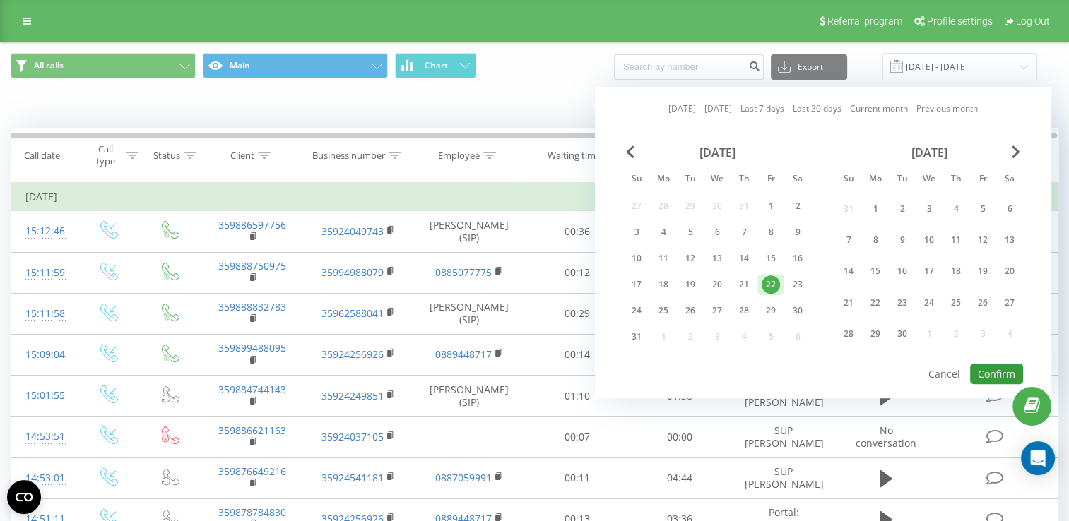
click at [996, 369] on button "Confirm" at bounding box center [996, 374] width 53 height 20
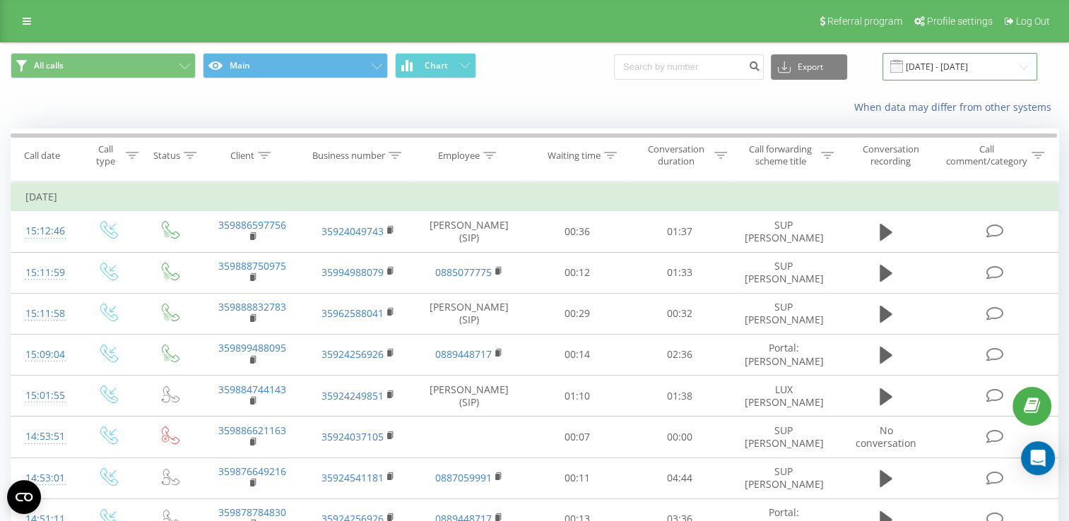
click at [944, 66] on input "[DATE] - [DATE]" at bounding box center [959, 67] width 155 height 28
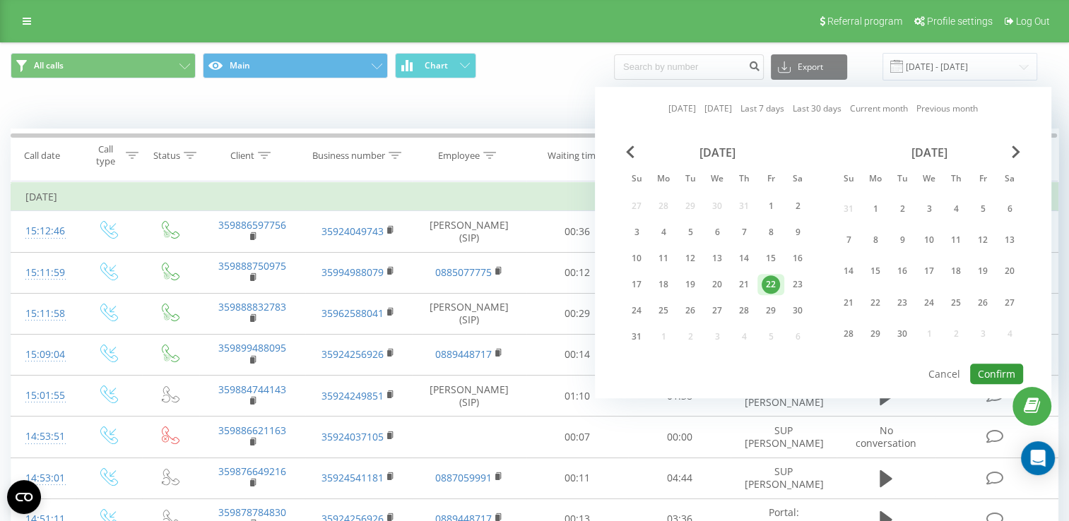
click at [999, 364] on button "Confirm" at bounding box center [996, 374] width 53 height 20
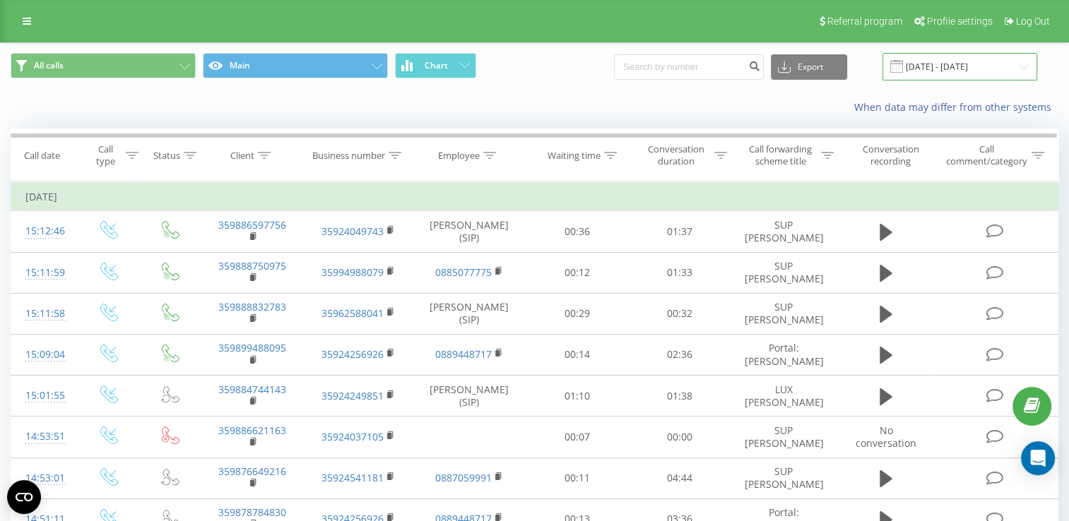
click at [950, 71] on input "[DATE] - [DATE]" at bounding box center [959, 67] width 155 height 28
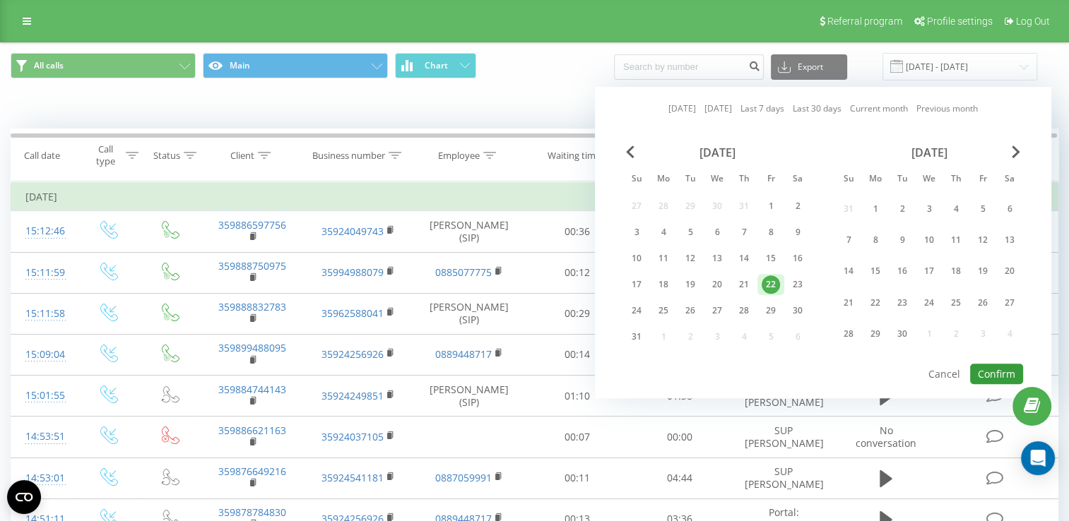
click at [1002, 366] on button "Confirm" at bounding box center [996, 374] width 53 height 20
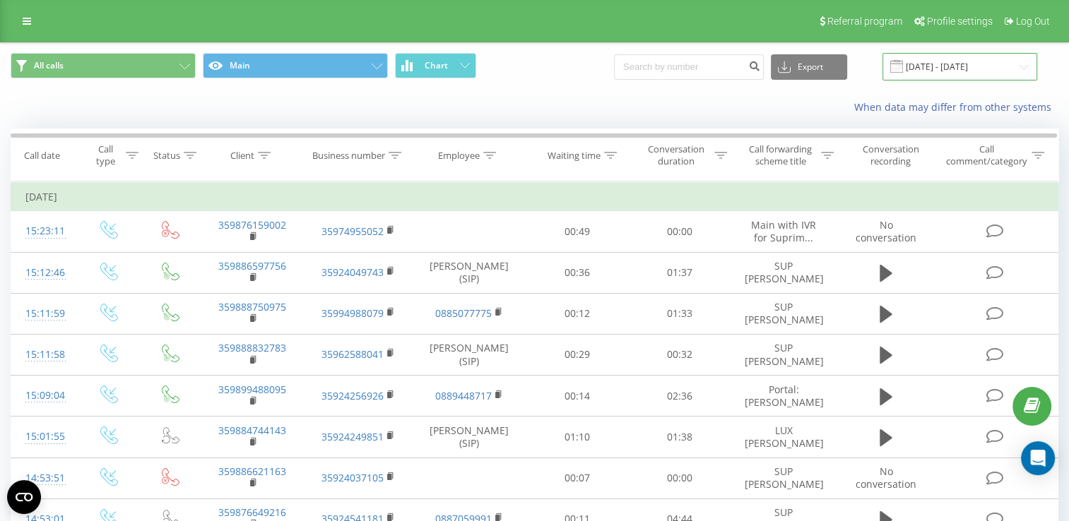
click at [948, 70] on input "[DATE] - [DATE]" at bounding box center [959, 67] width 155 height 28
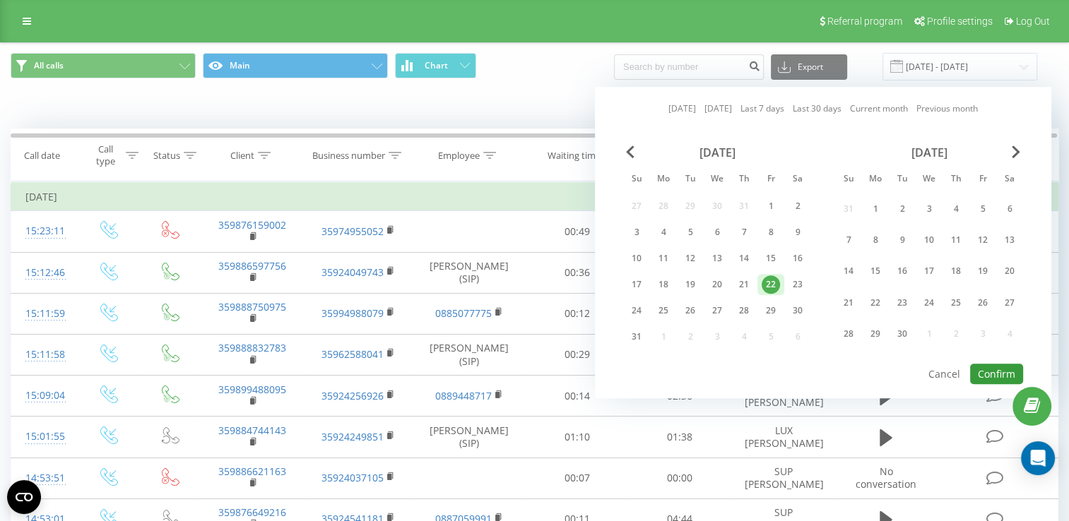
click at [997, 364] on button "Confirm" at bounding box center [996, 374] width 53 height 20
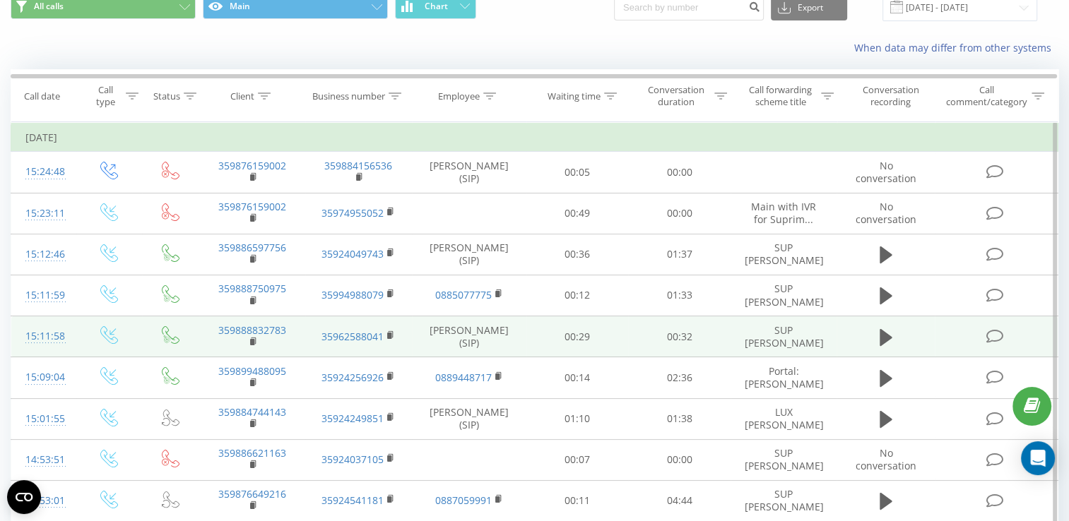
scroll to position [71, 0]
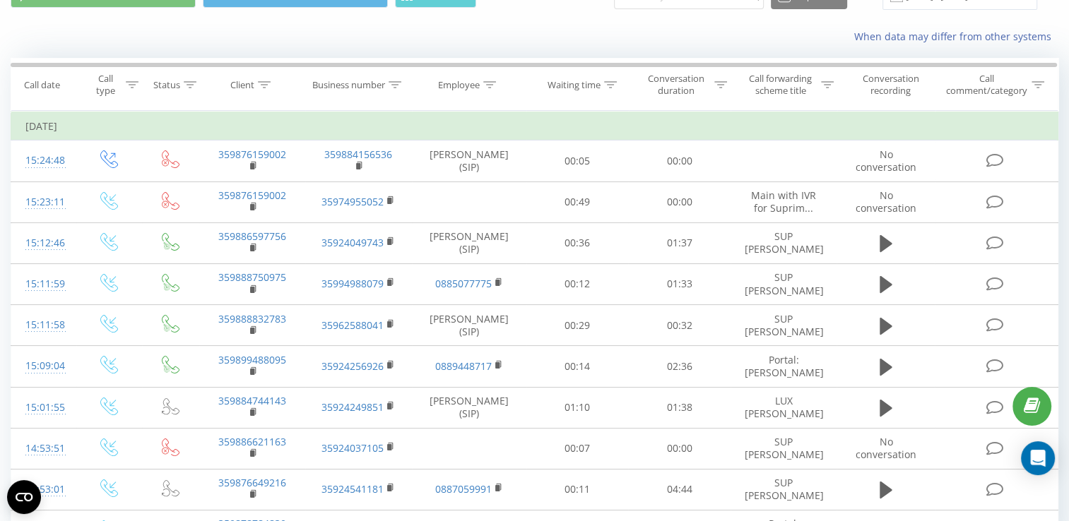
click at [0, 0] on div "Ringostat" at bounding box center [0, 0] width 0 height 0
click at [0, 0] on polygon at bounding box center [0, 0] width 0 height 0
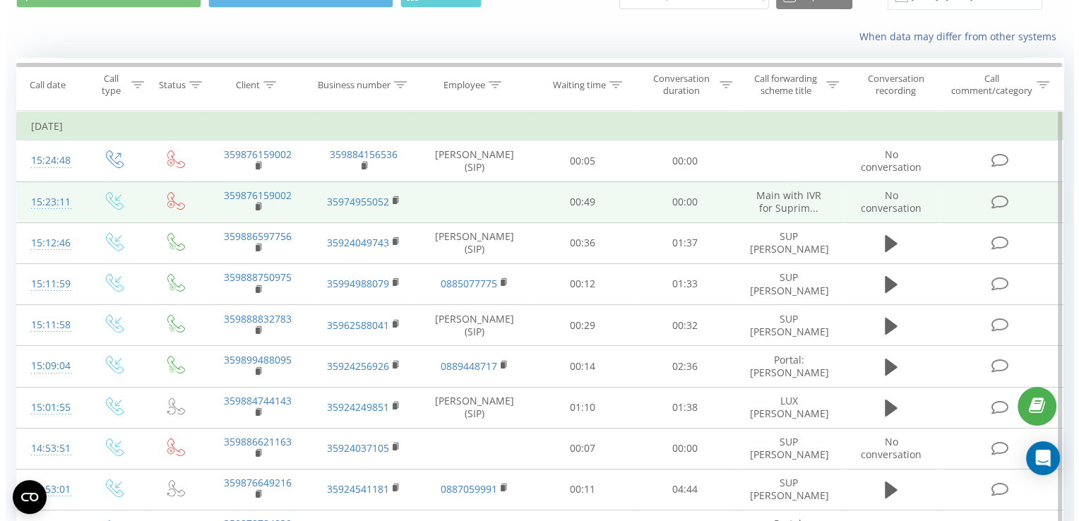
scroll to position [0, 0]
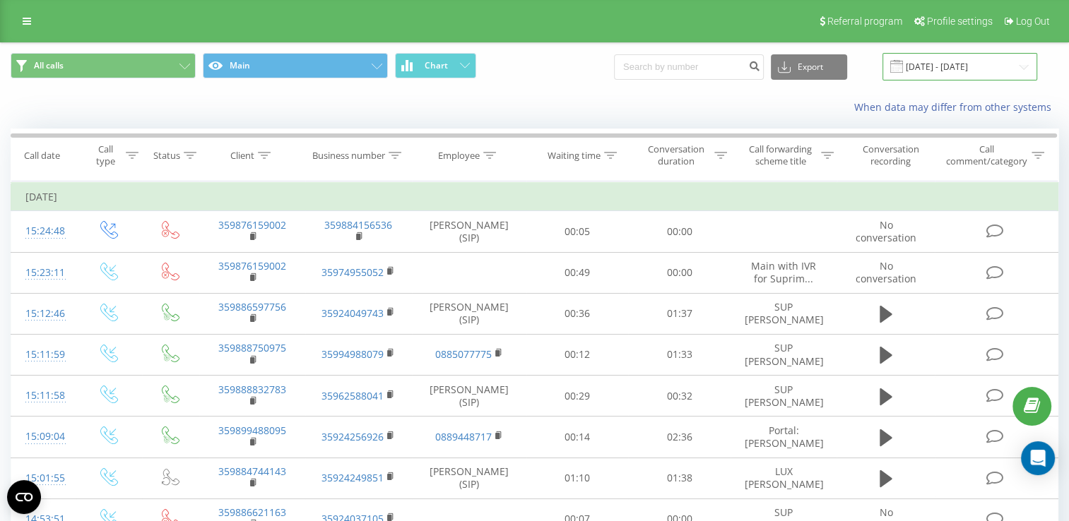
click at [963, 66] on input "[DATE] - [DATE]" at bounding box center [959, 67] width 155 height 28
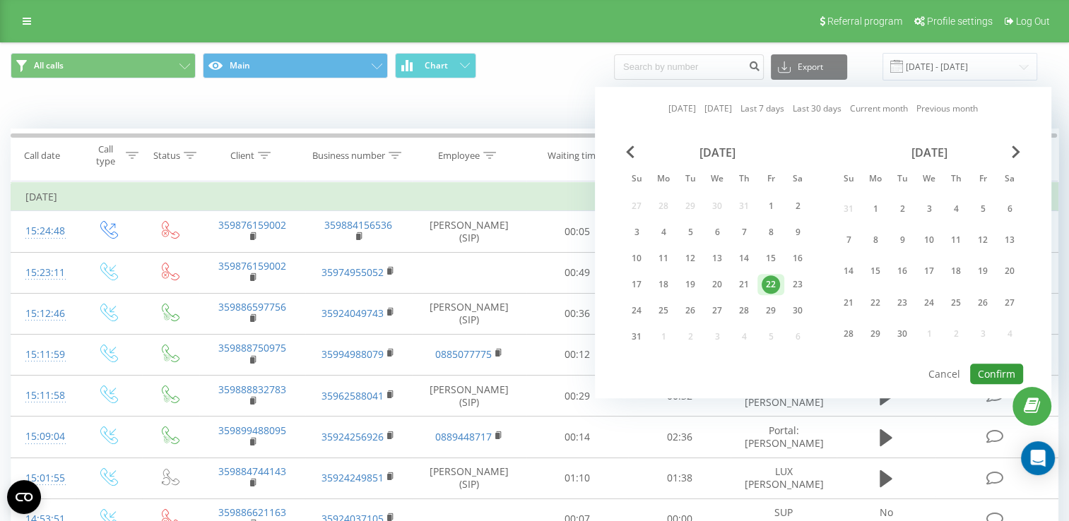
click at [988, 364] on button "Confirm" at bounding box center [996, 374] width 53 height 20
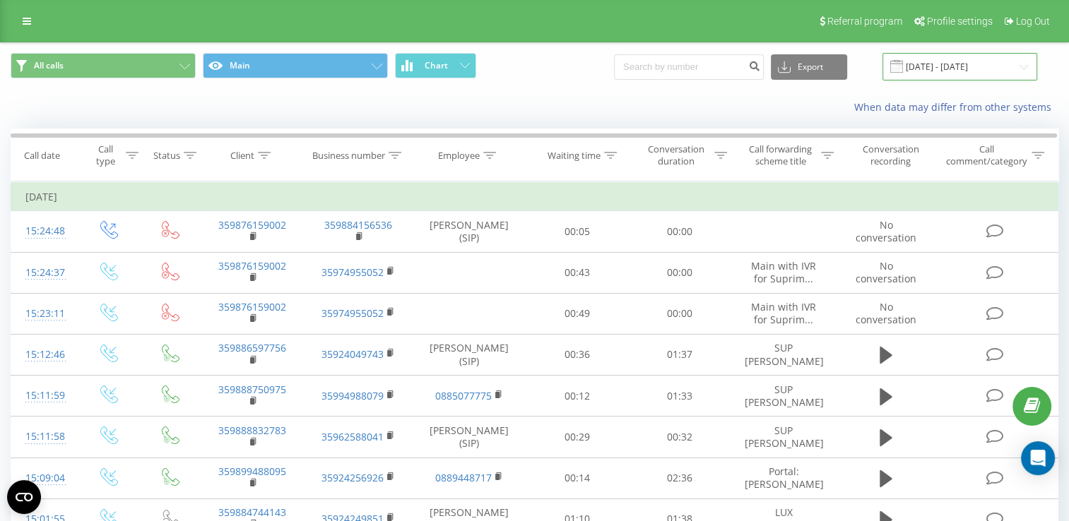
click at [943, 74] on input "[DATE] - [DATE]" at bounding box center [959, 67] width 155 height 28
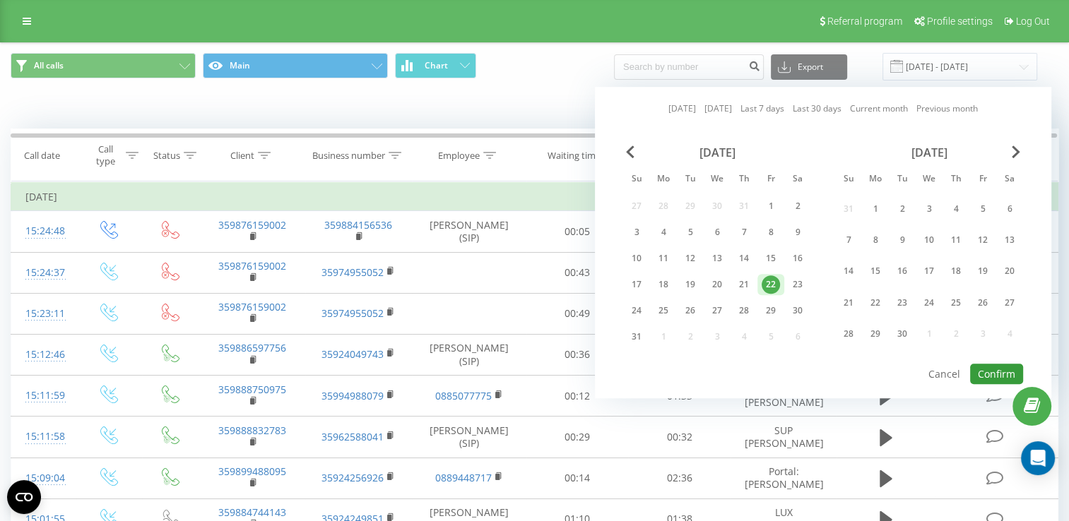
click at [1002, 364] on button "Confirm" at bounding box center [996, 374] width 53 height 20
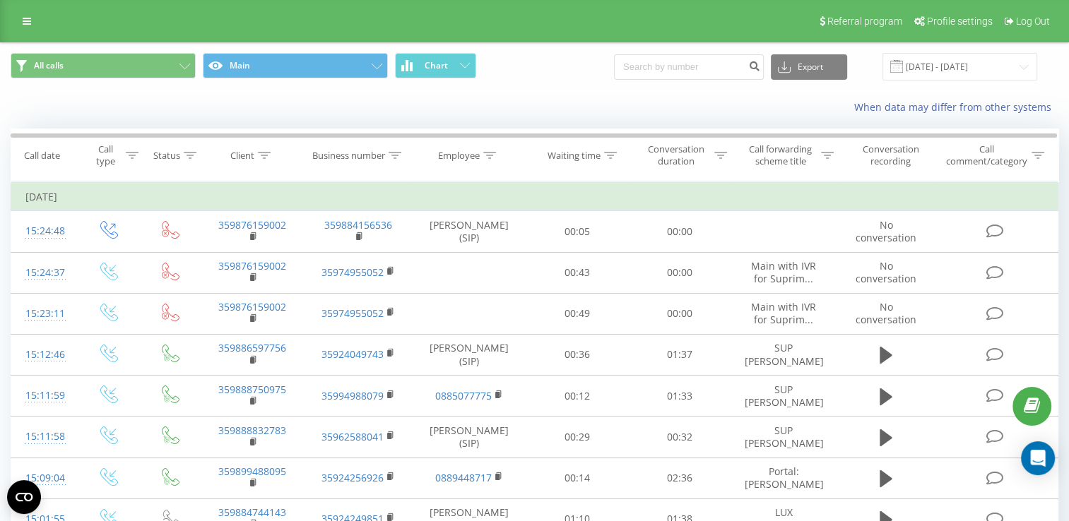
click at [0, 0] on icon at bounding box center [0, 0] width 0 height 0
click at [0, 0] on span "Offline" at bounding box center [0, 0] width 0 height 0
click at [0, 0] on icon at bounding box center [0, 0] width 0 height 0
drag, startPoint x: 998, startPoint y: 48, endPoint x: 1006, endPoint y: 45, distance: 8.5
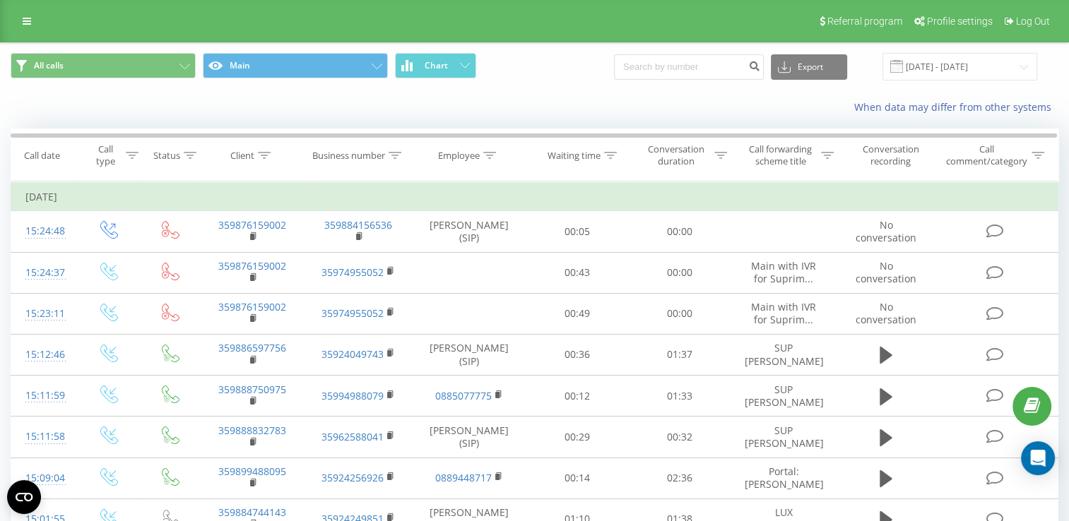
click at [0, 0] on div "Online" at bounding box center [0, 0] width 0 height 0
click at [0, 0] on button at bounding box center [0, 0] width 0 height 0
click at [0, 0] on span "359884744143" at bounding box center [0, 0] width 0 height 0
copy span "359884744143"
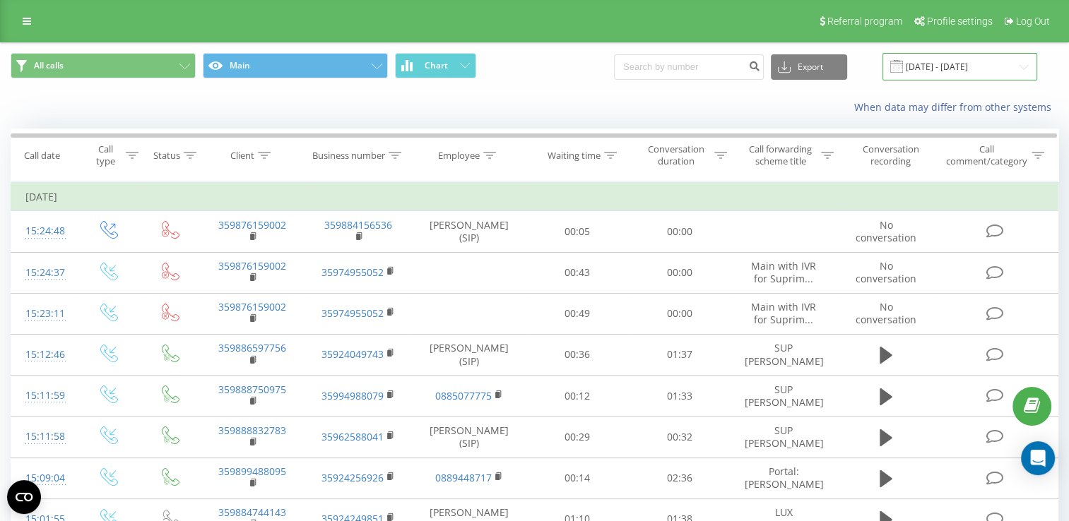
click at [952, 64] on input "[DATE] - [DATE]" at bounding box center [959, 67] width 155 height 28
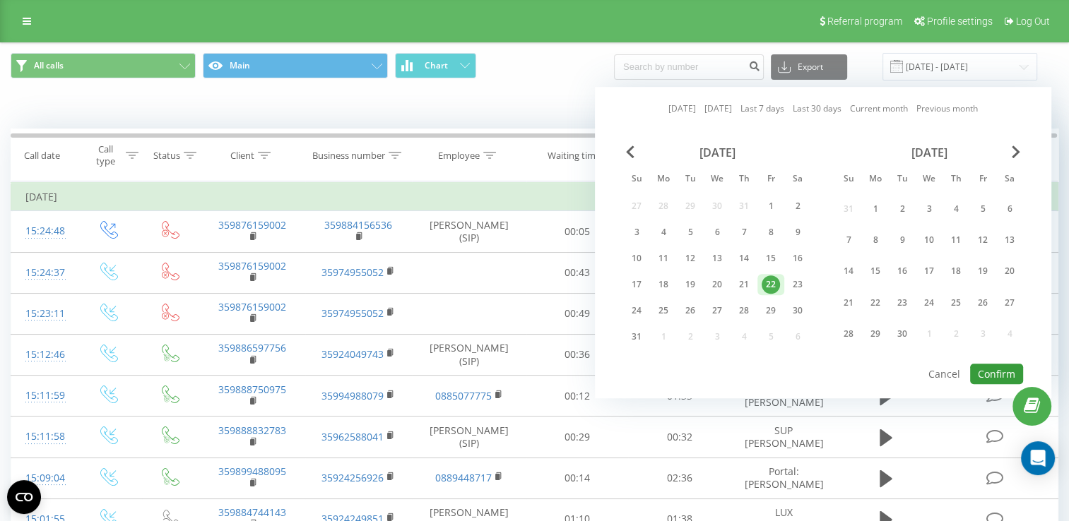
click at [1004, 364] on button "Confirm" at bounding box center [996, 374] width 53 height 20
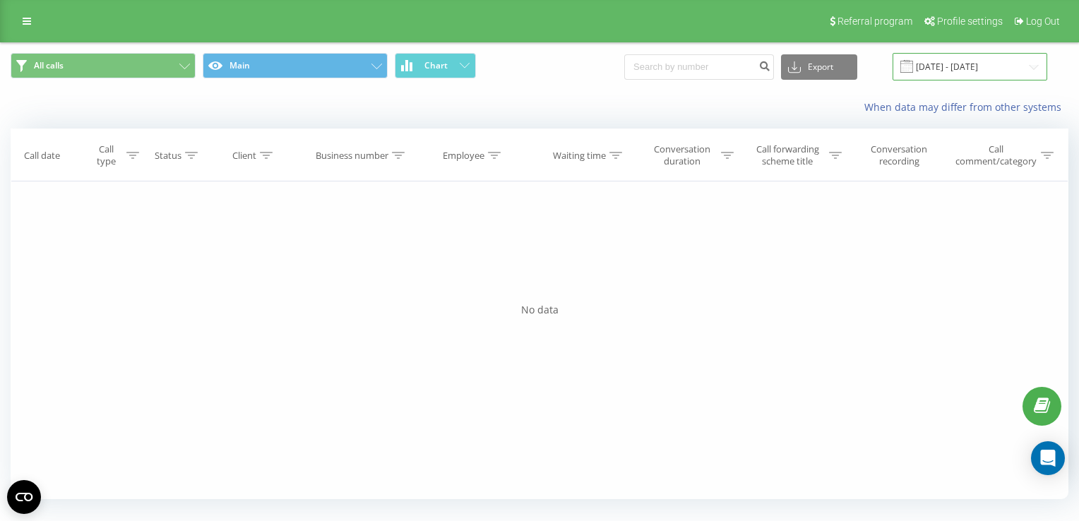
click at [985, 67] on input "[DATE] - [DATE]" at bounding box center [970, 67] width 155 height 28
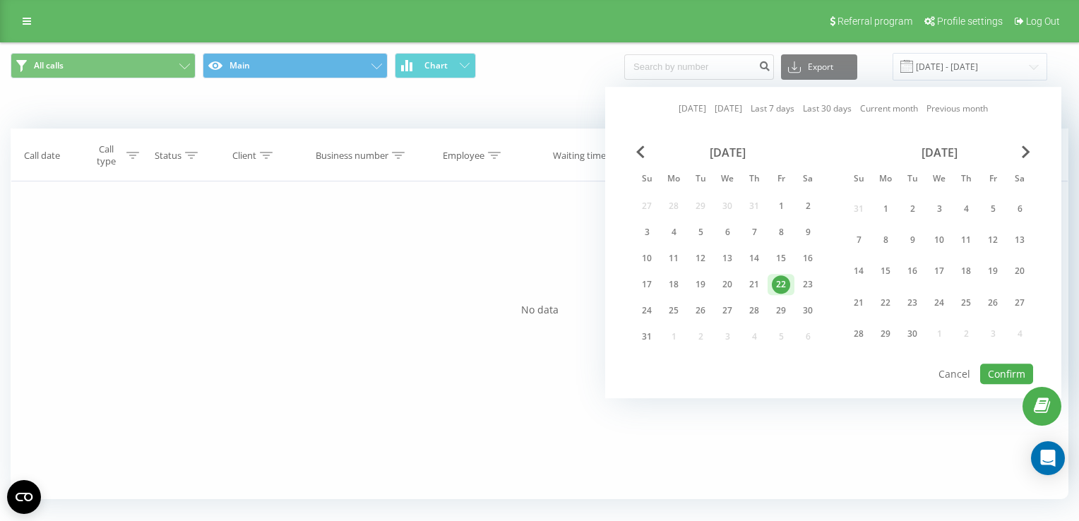
click at [777, 284] on div "22" at bounding box center [781, 284] width 18 height 18
click at [998, 368] on button "Confirm" at bounding box center [1006, 374] width 53 height 20
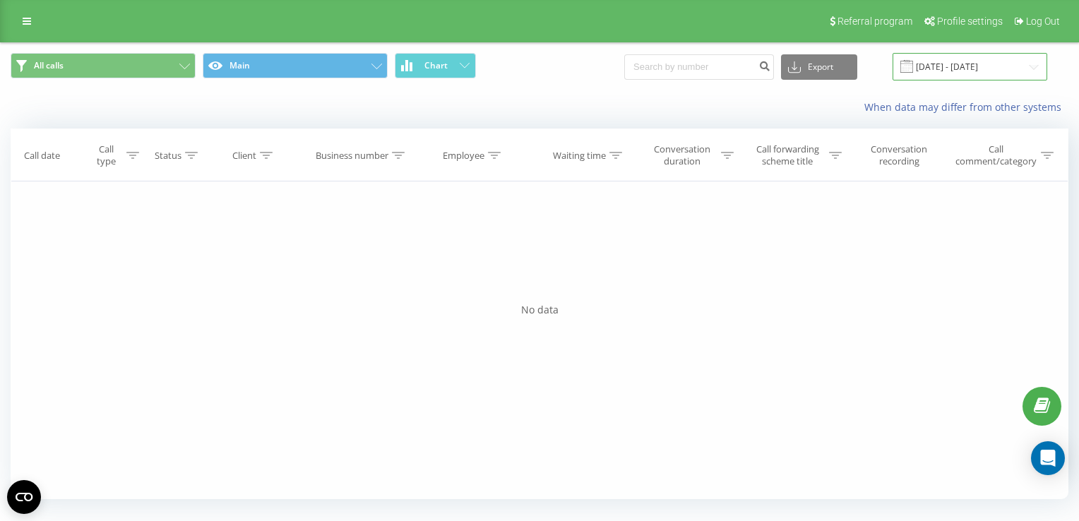
click at [951, 67] on input "[DATE] - [DATE]" at bounding box center [970, 67] width 155 height 28
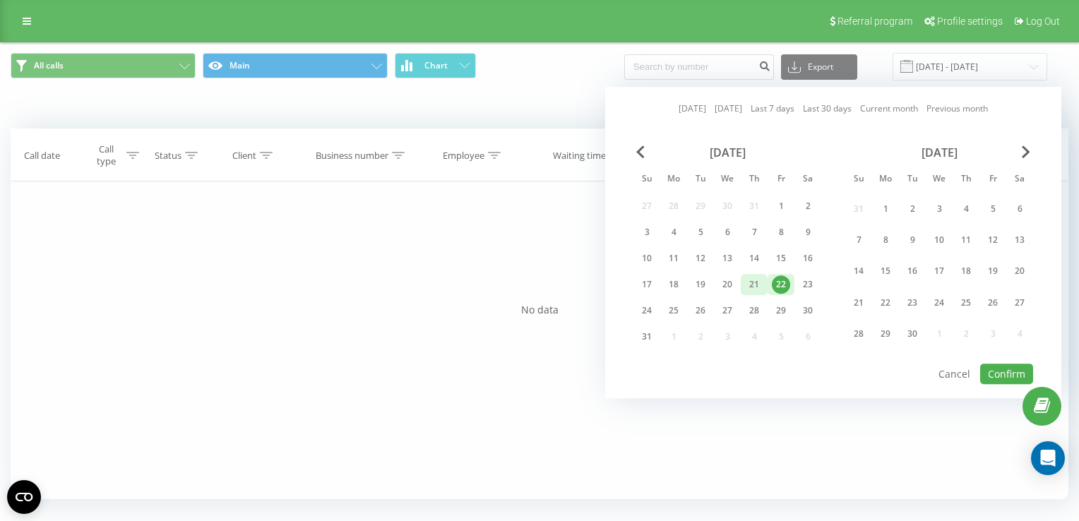
click at [750, 282] on div "21" at bounding box center [754, 284] width 18 height 18
click at [778, 278] on div "22" at bounding box center [781, 284] width 18 height 18
click at [997, 369] on button "Confirm" at bounding box center [1006, 374] width 53 height 20
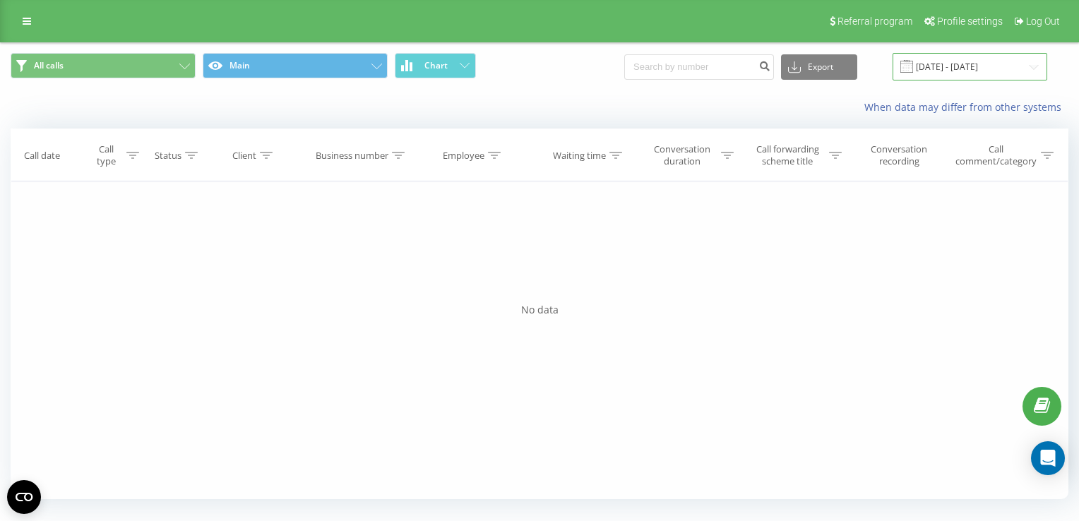
click at [948, 62] on input "[DATE] - [DATE]" at bounding box center [970, 67] width 155 height 28
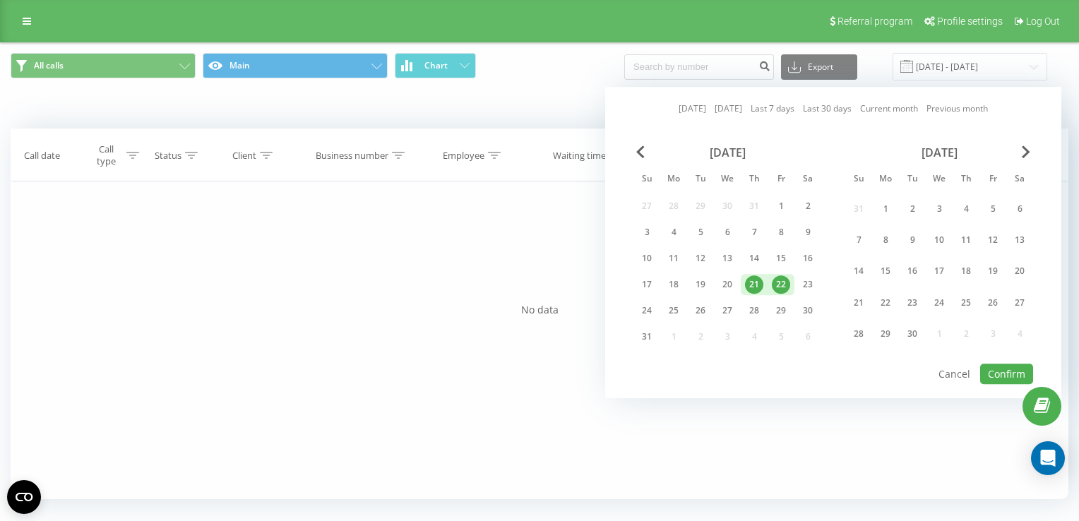
click at [751, 283] on div "21" at bounding box center [754, 284] width 18 height 18
click at [1007, 366] on button "Confirm" at bounding box center [1006, 374] width 53 height 20
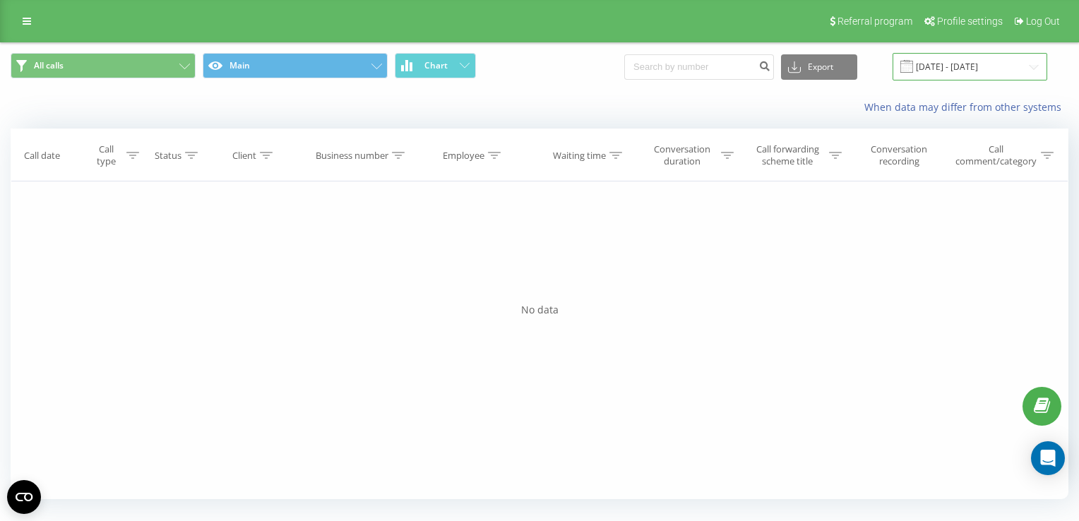
click at [956, 69] on input "[DATE] - [DATE]" at bounding box center [970, 67] width 155 height 28
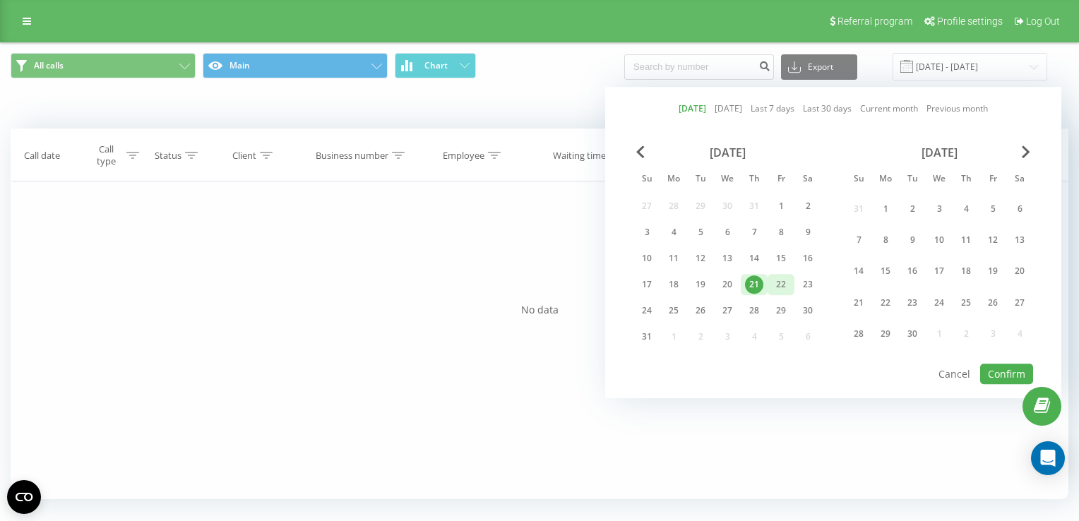
click at [781, 275] on div "22" at bounding box center [781, 284] width 18 height 18
click at [1019, 366] on button "Confirm" at bounding box center [1006, 374] width 53 height 20
type input "[DATE] - [DATE]"
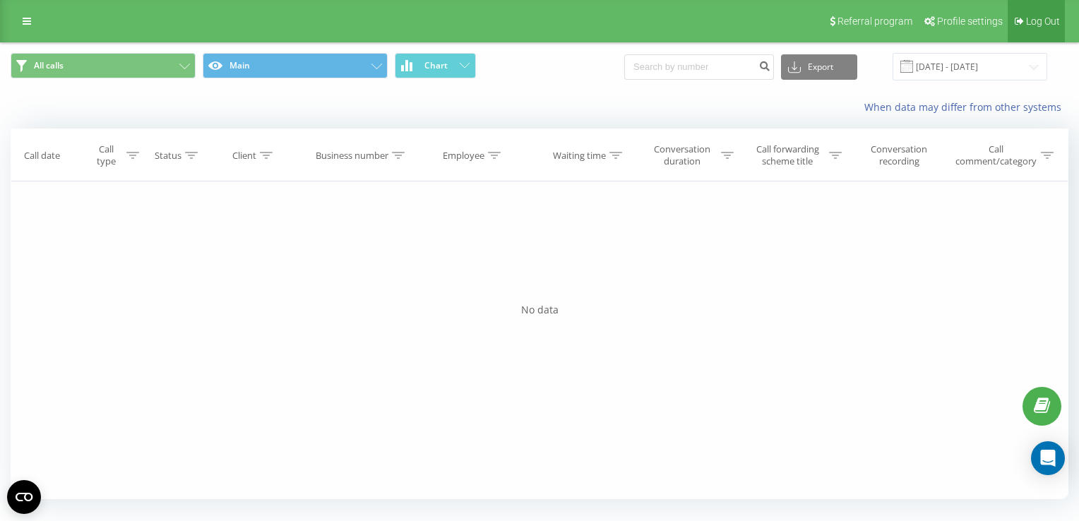
click at [1040, 26] on span "Log Out" at bounding box center [1043, 21] width 34 height 11
